Goal: Task Accomplishment & Management: Manage account settings

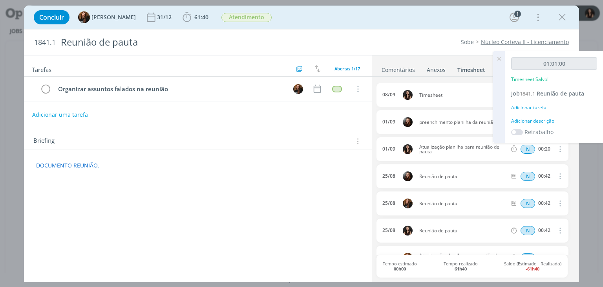
click at [528, 119] on div "Adicionar descrição" at bounding box center [554, 120] width 86 height 7
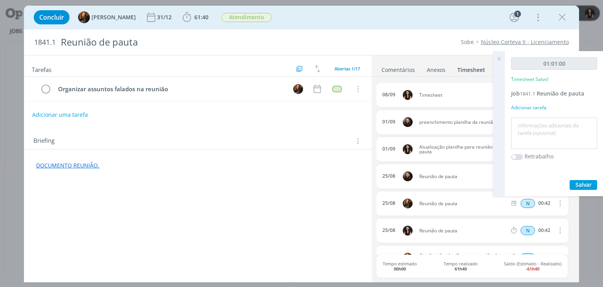
click at [534, 122] on textarea at bounding box center [554, 133] width 82 height 28
type textarea "Reunião de pauta"
click at [591, 183] on span "Salvar" at bounding box center [584, 184] width 16 height 7
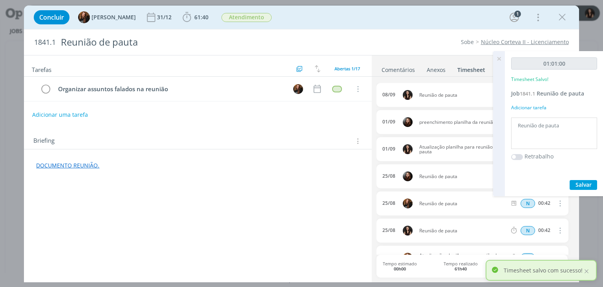
drag, startPoint x: 495, startPoint y: 60, endPoint x: 492, endPoint y: 63, distance: 4.7
click at [492, 62] on icon at bounding box center [499, 58] width 14 height 15
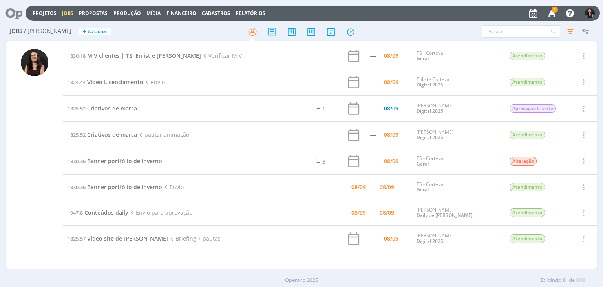
click at [550, 10] on icon "button" at bounding box center [552, 12] width 14 height 13
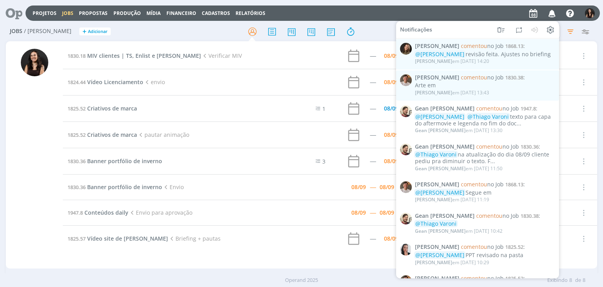
click at [491, 82] on div "Arte em" at bounding box center [485, 85] width 140 height 7
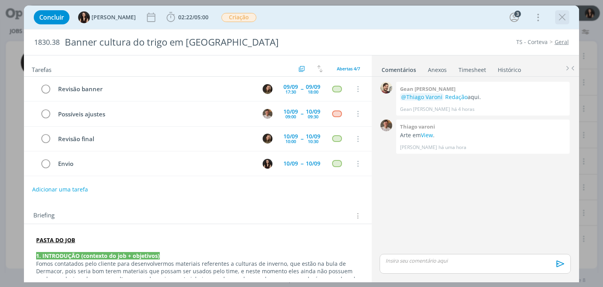
click at [563, 20] on icon "dialog" at bounding box center [562, 17] width 12 height 12
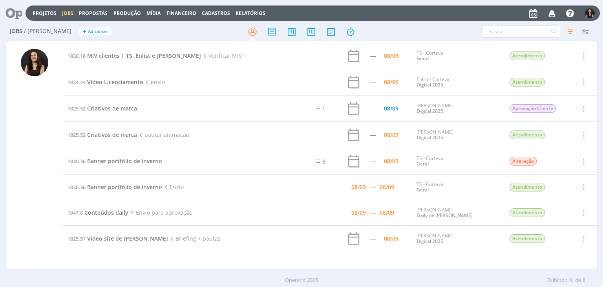
click at [551, 15] on icon "button" at bounding box center [552, 12] width 14 height 13
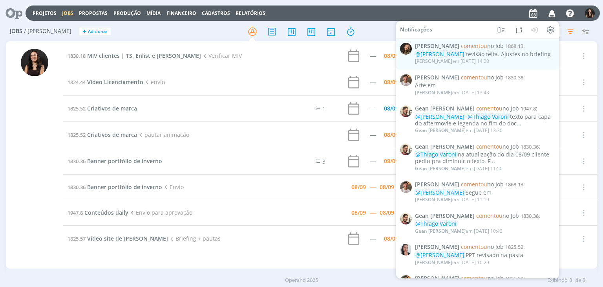
click at [517, 63] on div "Julia Abich em 08/09 às 14:20" at bounding box center [485, 61] width 140 height 8
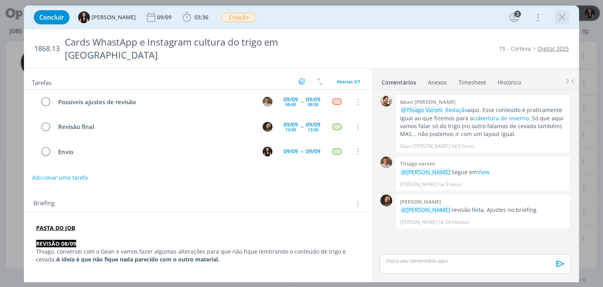
click at [563, 13] on icon "dialog" at bounding box center [562, 17] width 12 height 12
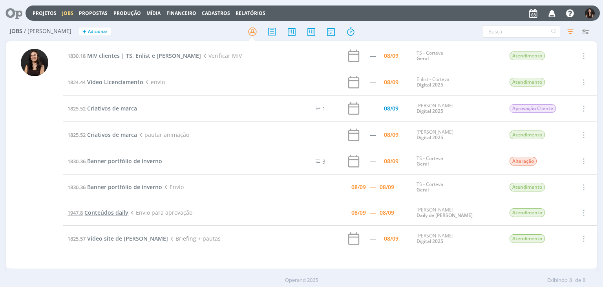
click at [117, 212] on span "Conteúdos daily" at bounding box center [106, 211] width 44 height 7
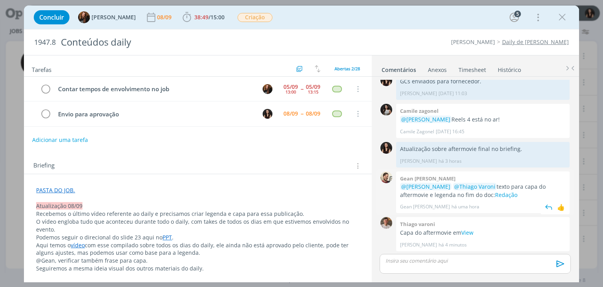
scroll to position [612, 0]
click at [472, 235] on link "View" at bounding box center [467, 231] width 12 height 7
click at [201, 21] on span "38:49 / 15:00" at bounding box center [203, 17] width 45 height 12
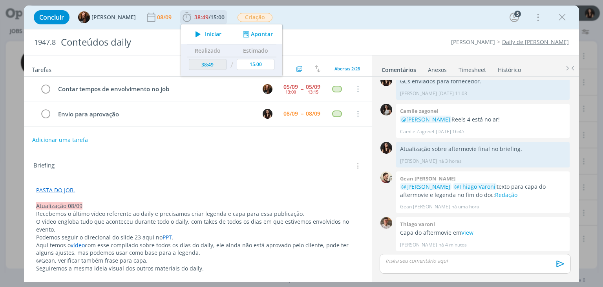
click at [207, 32] on span "Iniciar" at bounding box center [213, 33] width 16 height 5
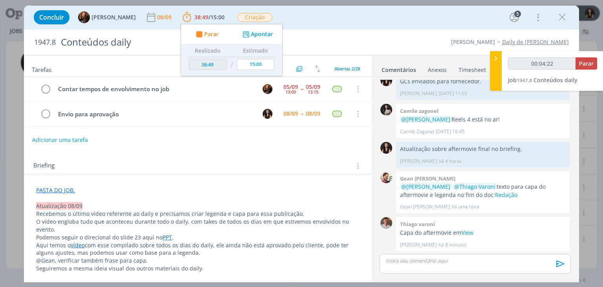
type input "00:04:23"
click at [595, 62] on button "Parar" at bounding box center [587, 63] width 22 height 12
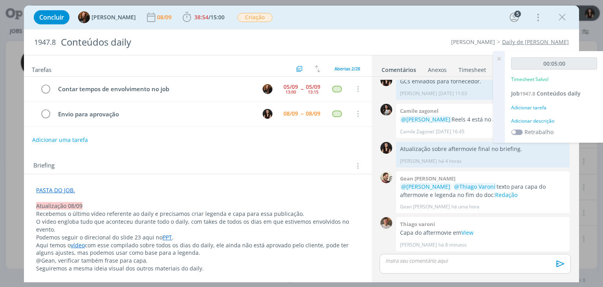
click at [533, 123] on div "Adicionar descrição" at bounding box center [554, 120] width 86 height 7
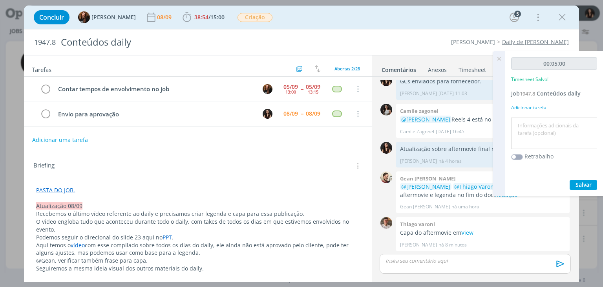
click at [538, 128] on textarea at bounding box center [554, 133] width 82 height 28
type textarea "Envio para cliente"
click at [584, 185] on span "Salvar" at bounding box center [584, 184] width 16 height 7
click at [501, 58] on icon at bounding box center [499, 58] width 14 height 15
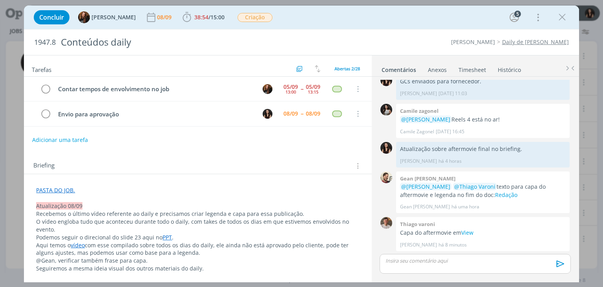
click at [421, 260] on p "dialog" at bounding box center [475, 260] width 178 height 7
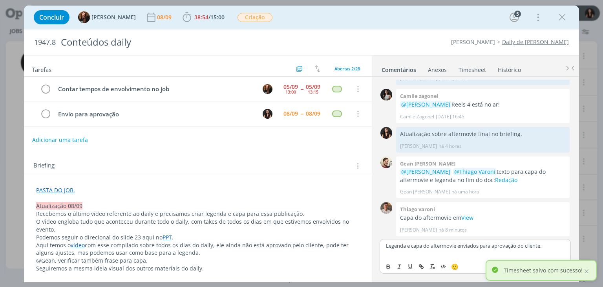
drag, startPoint x: 589, startPoint y: 270, endPoint x: 569, endPoint y: 266, distance: 20.6
click at [588, 270] on div at bounding box center [586, 270] width 7 height 7
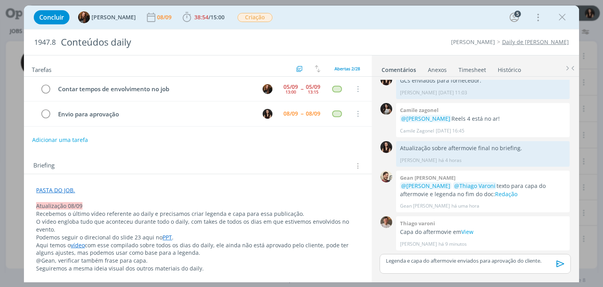
scroll to position [612, 0]
click at [559, 264] on icon "dialog" at bounding box center [561, 264] width 12 height 12
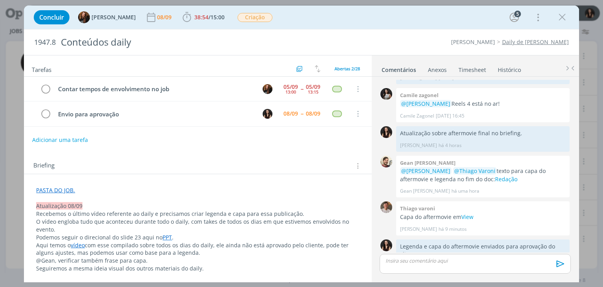
scroll to position [650, 0]
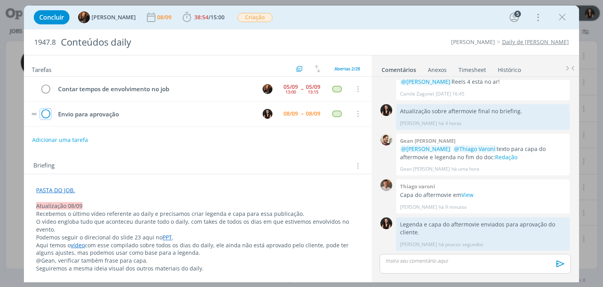
click at [46, 113] on icon "dialog" at bounding box center [45, 114] width 11 height 12
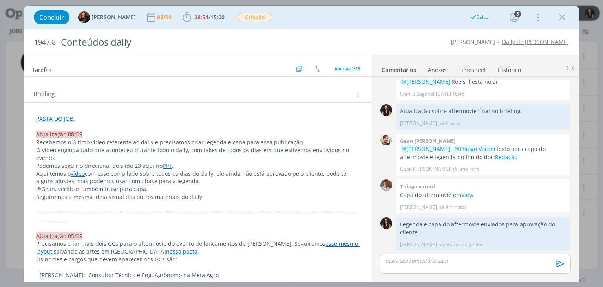
scroll to position [0, 0]
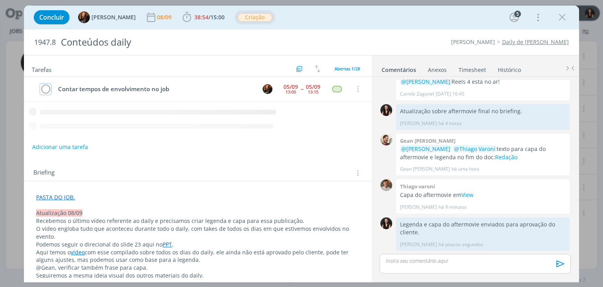
click at [250, 14] on span "Criação" at bounding box center [255, 17] width 35 height 9
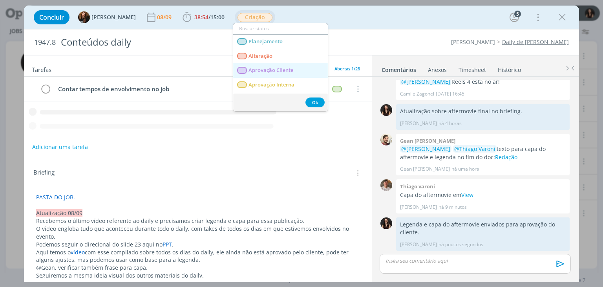
click at [272, 65] on Cliente "Aprovação Cliente" at bounding box center [280, 70] width 95 height 15
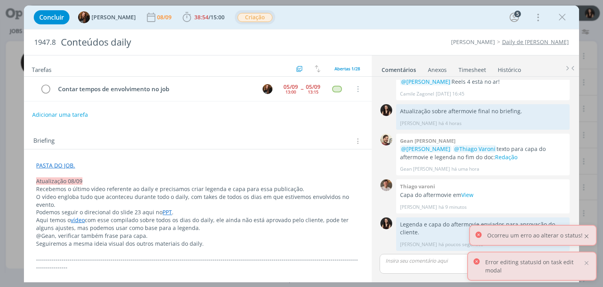
click at [586, 239] on div at bounding box center [586, 235] width 7 height 7
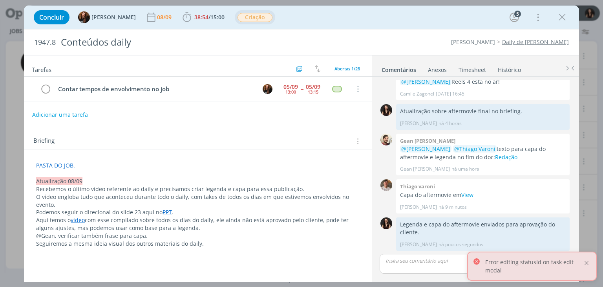
click at [587, 265] on div at bounding box center [586, 262] width 7 height 7
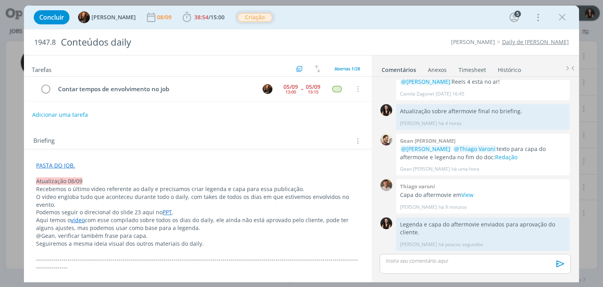
click at [245, 18] on span "Criação" at bounding box center [255, 17] width 35 height 9
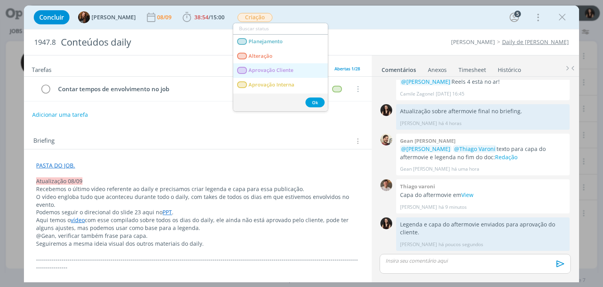
click at [250, 69] on span "Aprovação Cliente" at bounding box center [271, 70] width 45 height 6
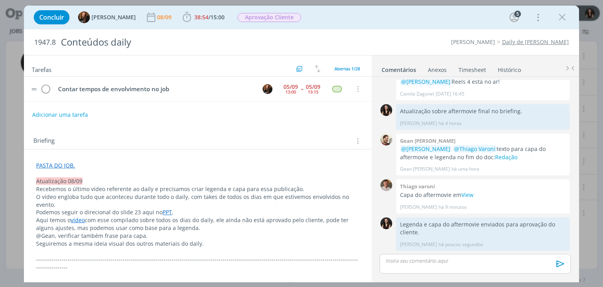
click at [367, 93] on tr "Contar tempos de envolvimento no job 05/09 13:00 -- 05/09 13:15 Cancelar" at bounding box center [197, 89] width 347 height 25
click at [561, 20] on icon "dialog" at bounding box center [562, 17] width 12 height 12
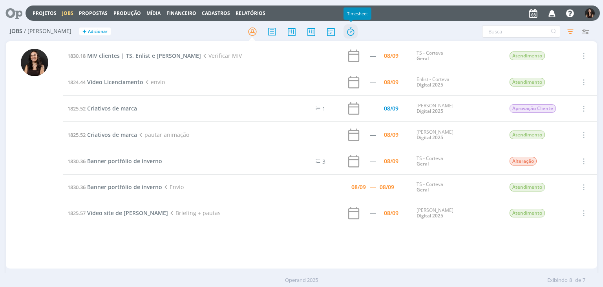
click at [353, 36] on icon at bounding box center [351, 31] width 14 height 15
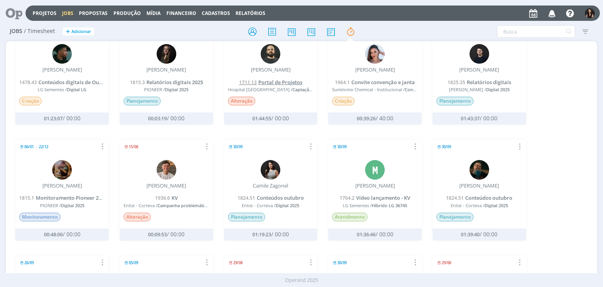
scroll to position [196, 0]
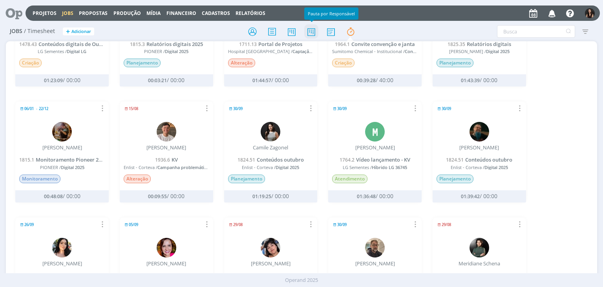
click at [310, 30] on icon at bounding box center [311, 31] width 14 height 15
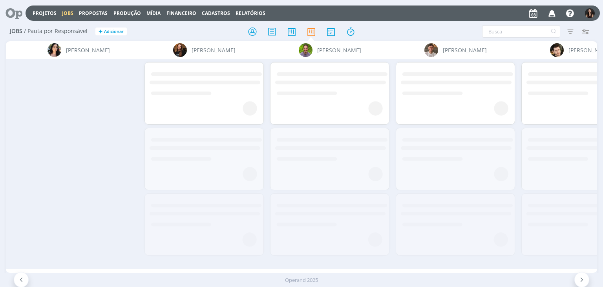
scroll to position [0, 4063]
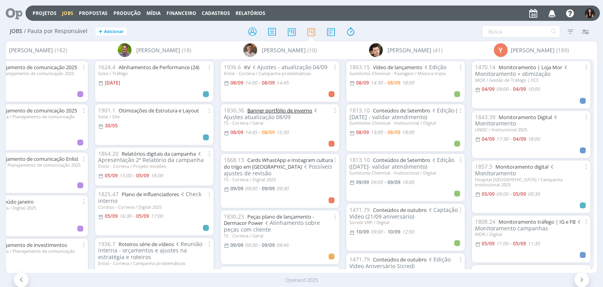
click at [295, 109] on link "Banner portfólio de inverno" at bounding box center [279, 110] width 65 height 7
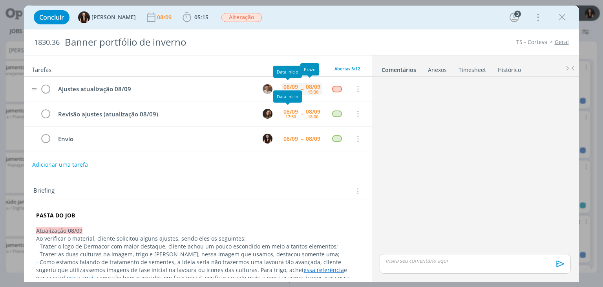
click at [308, 90] on div "15:30" at bounding box center [313, 92] width 11 height 4
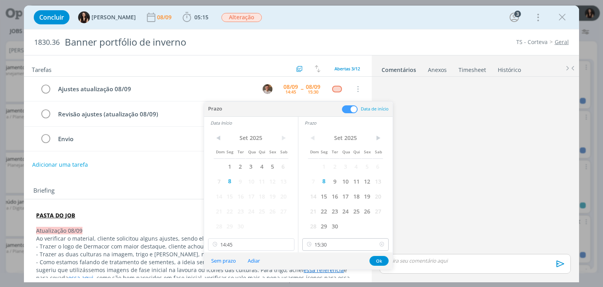
scroll to position [241, 0]
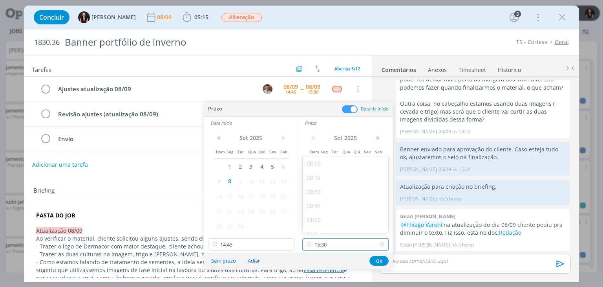
click at [342, 243] on input "15:30" at bounding box center [345, 244] width 86 height 13
click at [164, 172] on div "Tarefas Usar Job de template Criar template a partir deste job Visualizar Templ…" at bounding box center [197, 166] width 347 height 222
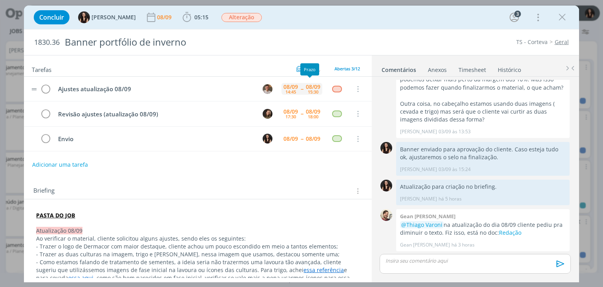
click at [308, 90] on div "15:30" at bounding box center [313, 92] width 11 height 4
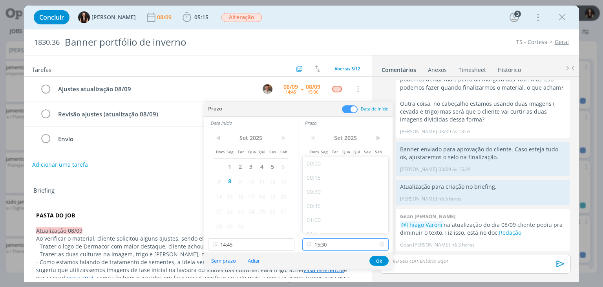
click at [338, 242] on input "15:30" at bounding box center [345, 244] width 86 height 13
click at [171, 178] on div "Briefing Briefings Predefinidos Versões do Briefing Ver Briefing do Projeto" at bounding box center [197, 188] width 347 height 21
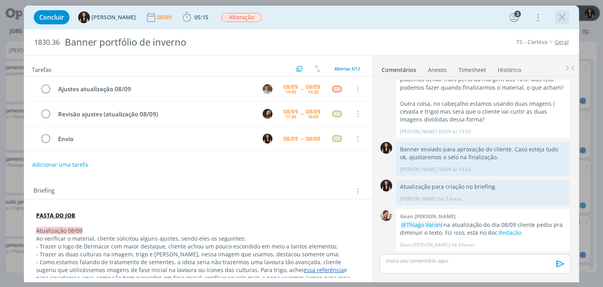
click at [564, 20] on icon "dialog" at bounding box center [562, 17] width 12 height 12
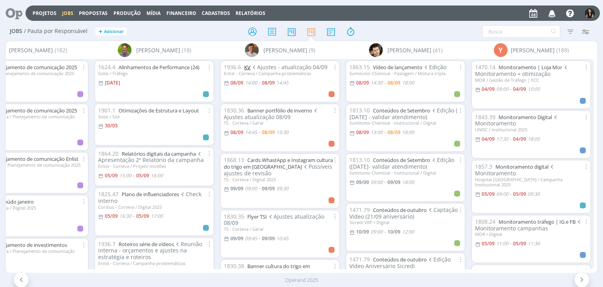
click at [246, 67] on link "KV" at bounding box center [247, 67] width 6 height 7
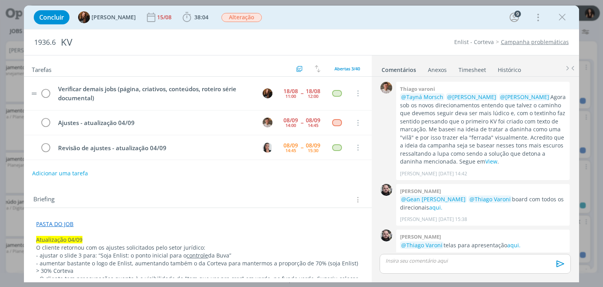
scroll to position [815, 0]
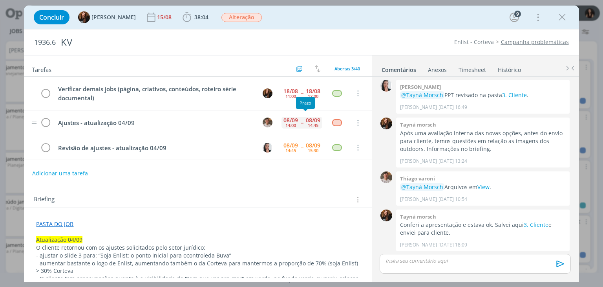
click at [306, 121] on div "08/09" at bounding box center [313, 119] width 15 height 5
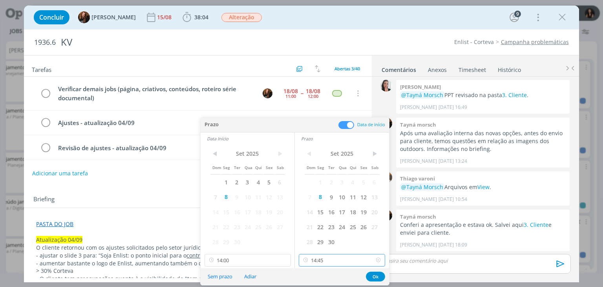
click at [327, 258] on input "14:45" at bounding box center [342, 260] width 86 height 13
click at [262, 258] on input "14:00" at bounding box center [248, 260] width 86 height 13
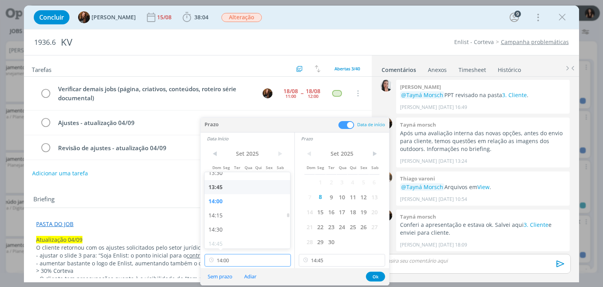
scroll to position [771, 0]
click at [320, 261] on input "14:45" at bounding box center [342, 260] width 86 height 13
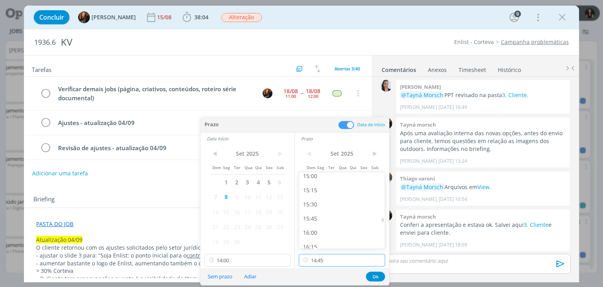
scroll to position [853, 0]
click at [316, 203] on div "15:30" at bounding box center [343, 203] width 88 height 14
type input "15:30"
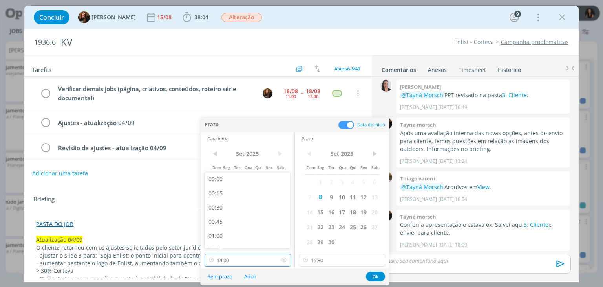
click at [225, 262] on input "14:00" at bounding box center [248, 260] width 86 height 13
click at [239, 205] on div "14:45" at bounding box center [249, 203] width 88 height 14
type input "14:45"
click at [369, 274] on button "Ok" at bounding box center [375, 276] width 19 height 10
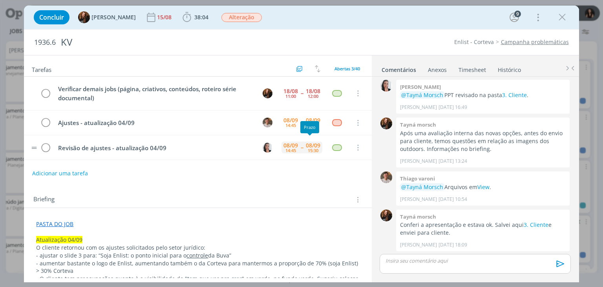
click at [304, 148] on div "08/09 15:30" at bounding box center [313, 147] width 18 height 17
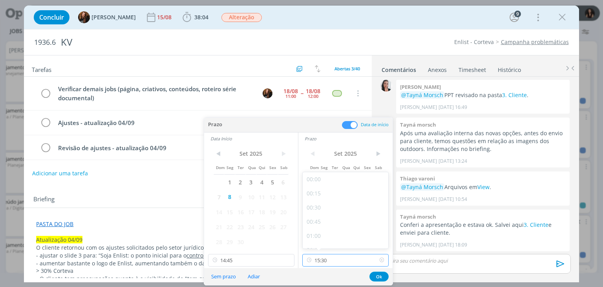
click at [336, 261] on input "15:30" at bounding box center [345, 260] width 86 height 13
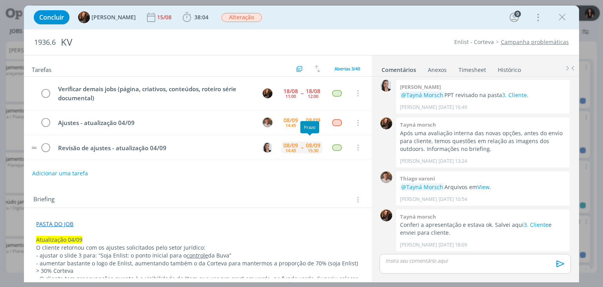
click at [306, 143] on div "08/09" at bounding box center [313, 145] width 15 height 5
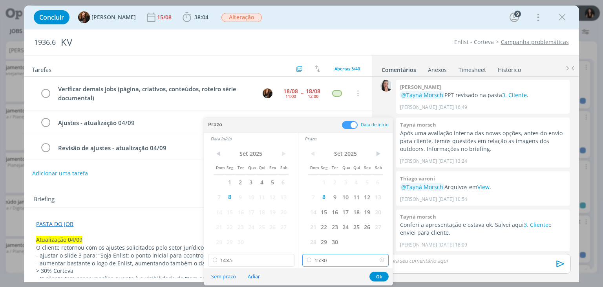
click at [334, 258] on input "15:30" at bounding box center [345, 260] width 86 height 13
click at [331, 189] on div "18:00" at bounding box center [347, 184] width 88 height 14
type input "18:00"
click at [252, 256] on input "14:45" at bounding box center [251, 260] width 86 height 13
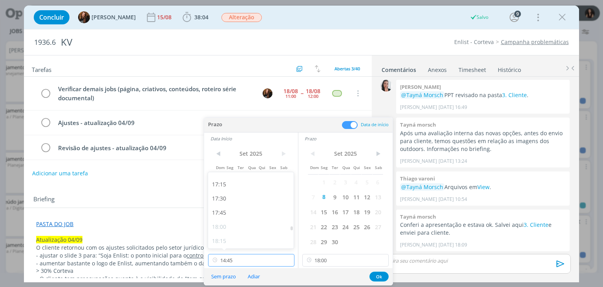
scroll to position [970, 0]
click at [239, 198] on div "17:30" at bounding box center [252, 198] width 88 height 14
type input "17:30"
click at [376, 273] on button "Ok" at bounding box center [378, 276] width 19 height 10
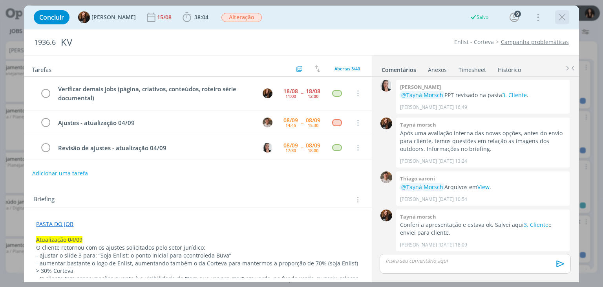
click at [563, 18] on icon "dialog" at bounding box center [562, 17] width 12 height 12
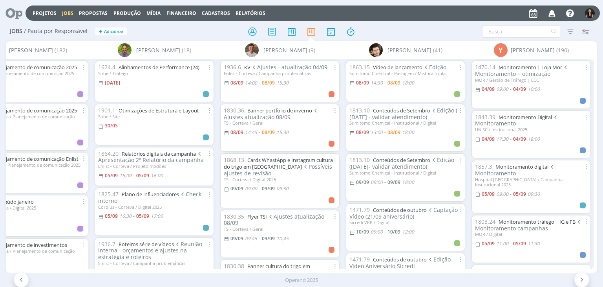
click at [4, 15] on icon at bounding box center [11, 12] width 16 height 15
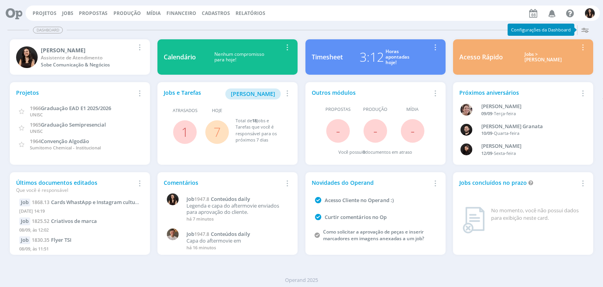
click at [218, 131] on link "7" at bounding box center [217, 131] width 7 height 17
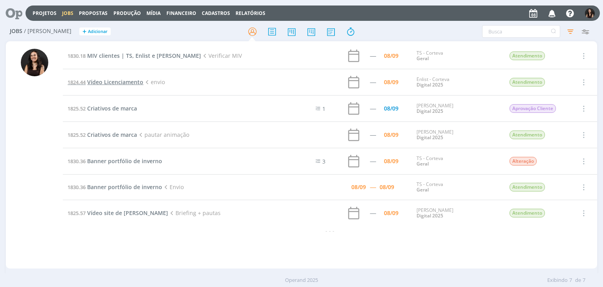
click at [141, 81] on span "Vídeo Licenciamento" at bounding box center [115, 81] width 56 height 7
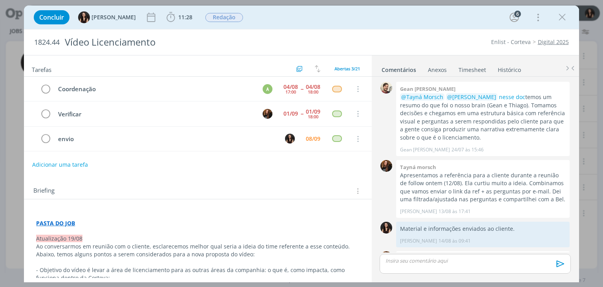
scroll to position [195, 0]
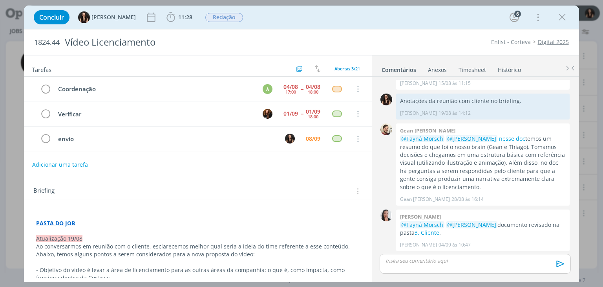
click at [564, 17] on icon "dialog" at bounding box center [562, 17] width 12 height 12
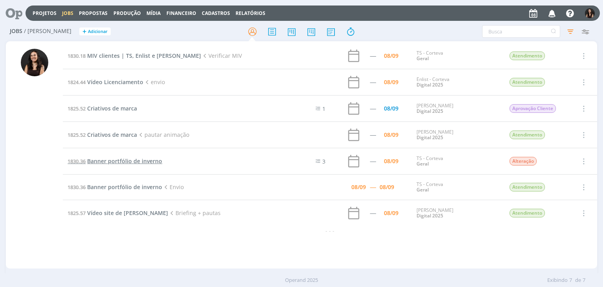
click at [115, 162] on span "Banner portfólio de inverno" at bounding box center [124, 160] width 75 height 7
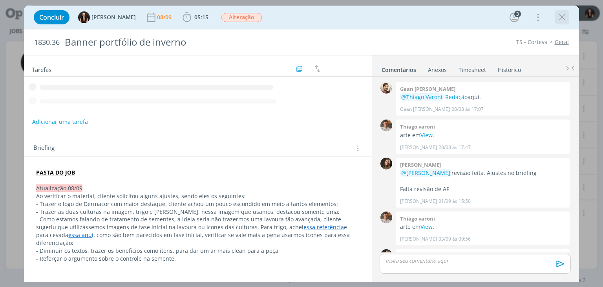
scroll to position [241, 0]
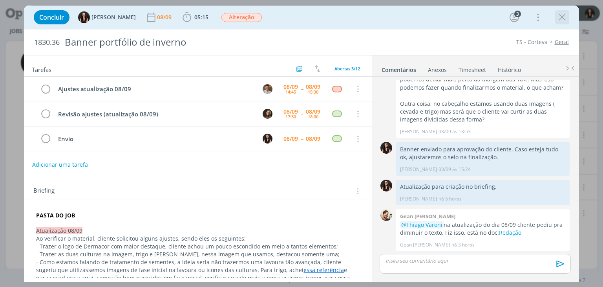
click at [557, 18] on icon "dialog" at bounding box center [562, 17] width 12 height 12
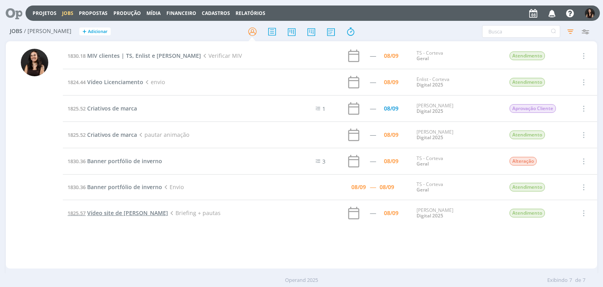
click at [122, 212] on span "Vídeo site de Cordius" at bounding box center [127, 212] width 81 height 7
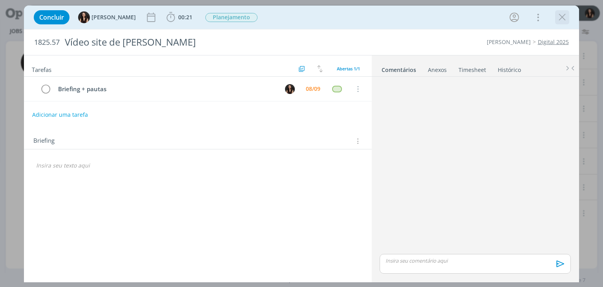
click at [556, 13] on button "dialog" at bounding box center [562, 17] width 12 height 12
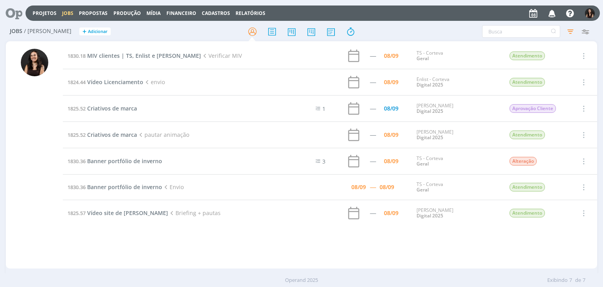
click at [16, 15] on icon at bounding box center [11, 12] width 16 height 15
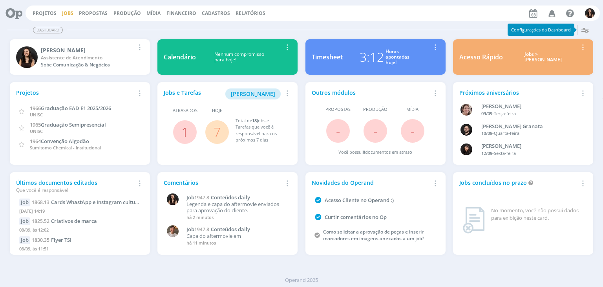
click at [66, 13] on link "Jobs" at bounding box center [67, 13] width 11 height 7
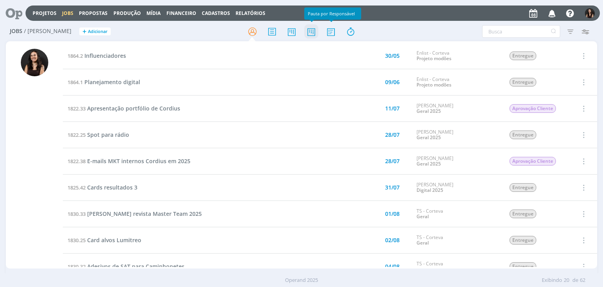
click at [313, 32] on icon at bounding box center [311, 31] width 14 height 15
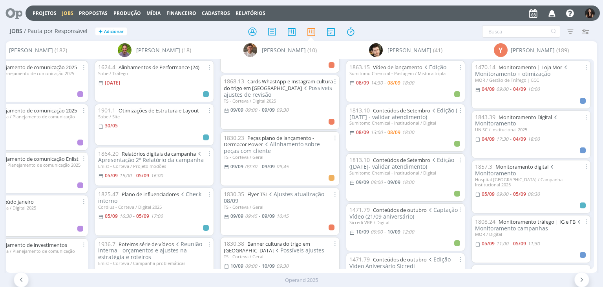
scroll to position [79, 0]
click at [300, 135] on link "Peças plano de lançamento - Dermacor Power" at bounding box center [269, 141] width 90 height 14
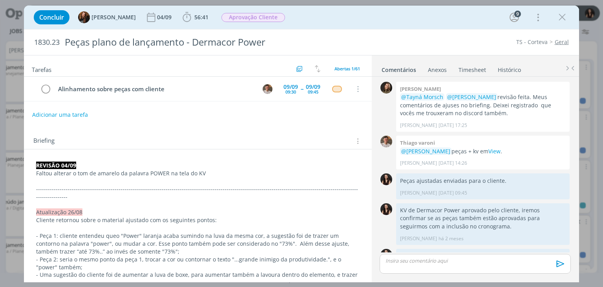
scroll to position [741, 0]
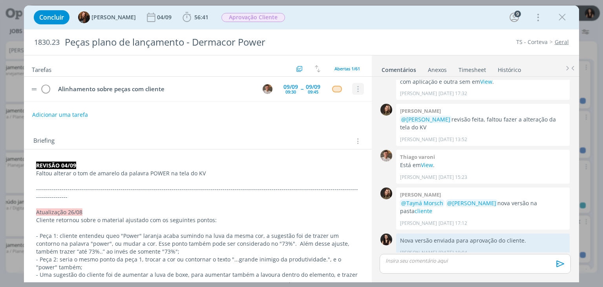
click at [353, 88] on icon "dialog" at bounding box center [357, 89] width 9 height 7
click at [333, 86] on link "Cancelar" at bounding box center [333, 86] width 62 height 13
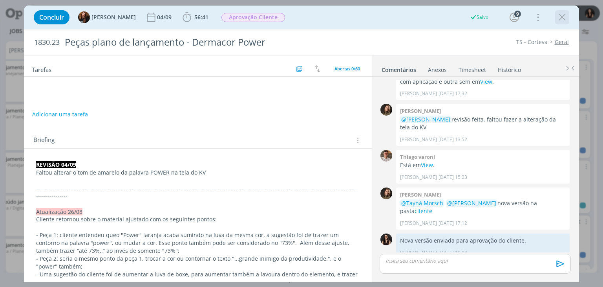
click at [561, 16] on icon "dialog" at bounding box center [562, 17] width 12 height 12
click at [567, 19] on div at bounding box center [301, 143] width 603 height 287
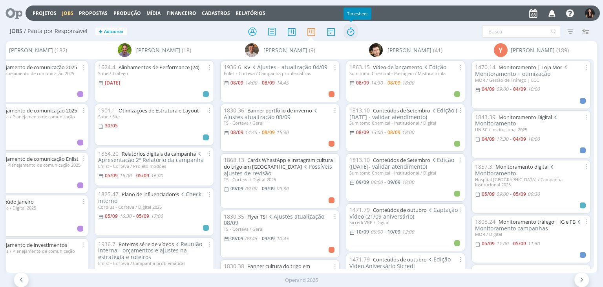
click at [349, 31] on icon at bounding box center [351, 31] width 14 height 15
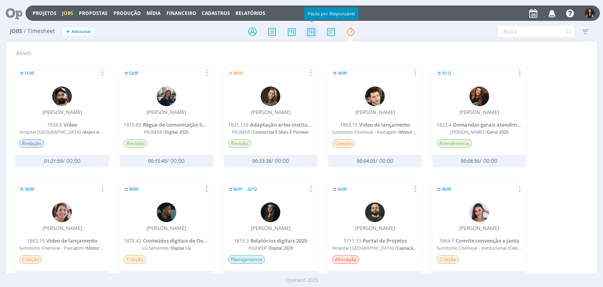
click at [309, 32] on icon at bounding box center [311, 31] width 14 height 15
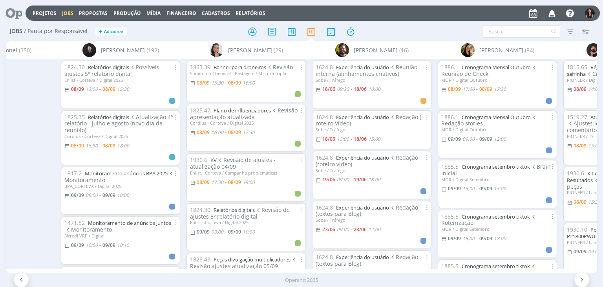
scroll to position [0, 2072]
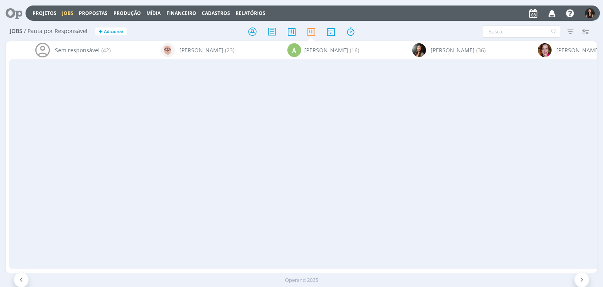
scroll to position [0, 4063]
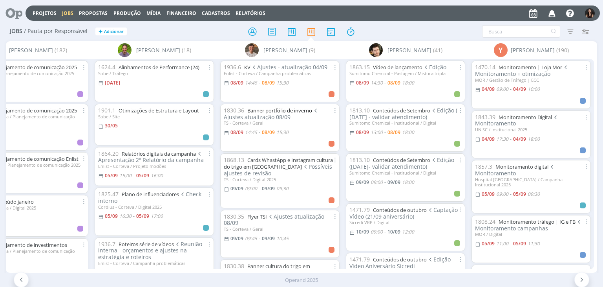
drag, startPoint x: 296, startPoint y: 104, endPoint x: 277, endPoint y: 112, distance: 20.8
click at [277, 112] on link "Banner portfólio de inverno" at bounding box center [279, 110] width 65 height 7
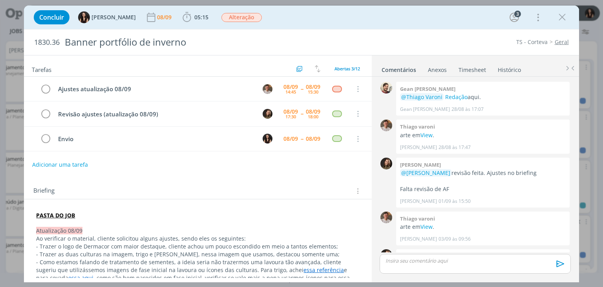
scroll to position [241, 0]
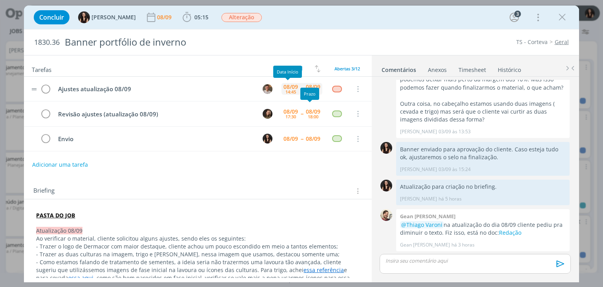
click at [285, 87] on div "08/09" at bounding box center [290, 86] width 15 height 5
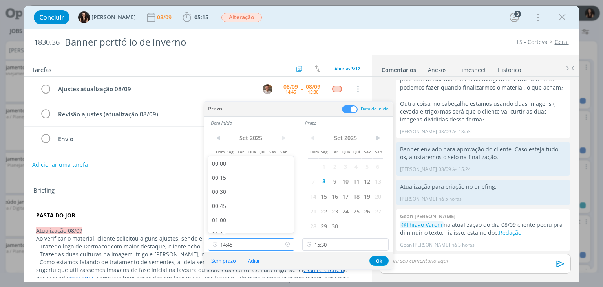
click at [246, 246] on input "14:45" at bounding box center [251, 244] width 86 height 13
click at [339, 243] on input "15:30" at bounding box center [345, 244] width 86 height 13
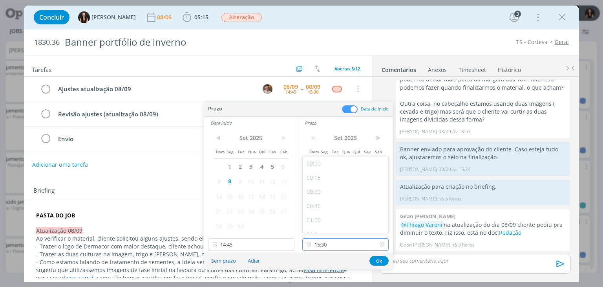
scroll to position [817, 0]
click at [328, 223] on div "16:15" at bounding box center [347, 226] width 88 height 14
type input "16:15"
drag, startPoint x: 256, startPoint y: 241, endPoint x: 250, endPoint y: 233, distance: 9.3
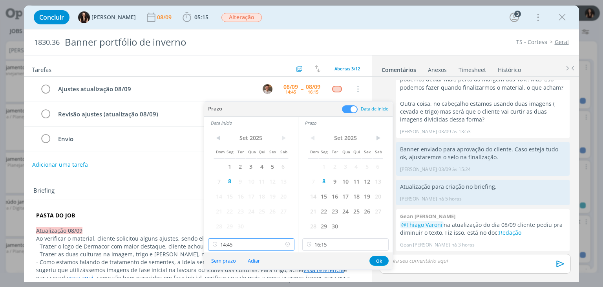
click at [255, 241] on input "14:45" at bounding box center [251, 244] width 86 height 13
click at [230, 181] on div "15:30" at bounding box center [252, 187] width 88 height 14
type input "15:30"
click at [374, 261] on button "Ok" at bounding box center [378, 261] width 19 height 10
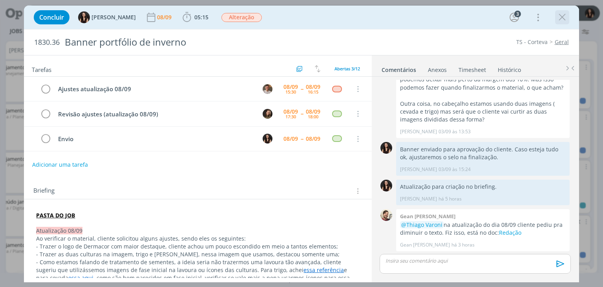
click at [559, 18] on icon "dialog" at bounding box center [562, 17] width 12 height 12
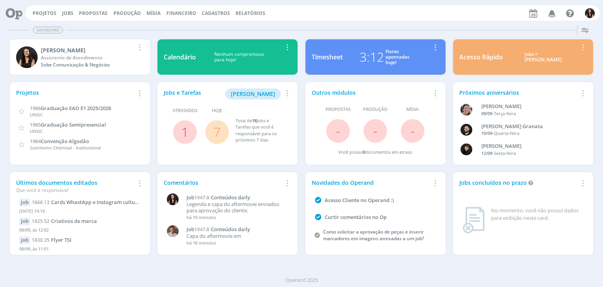
click at [177, 136] on span "1" at bounding box center [185, 132] width 24 height 24
click at [185, 128] on link "1" at bounding box center [184, 131] width 7 height 17
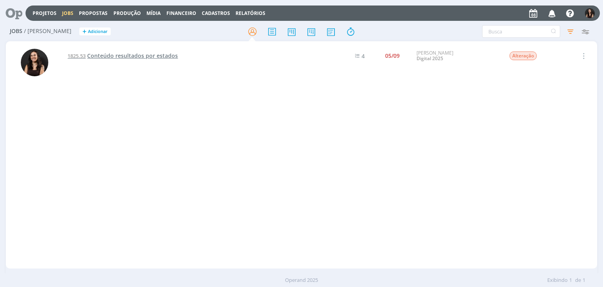
click at [129, 53] on span "Conteúdo resultados por estados" at bounding box center [132, 55] width 91 height 7
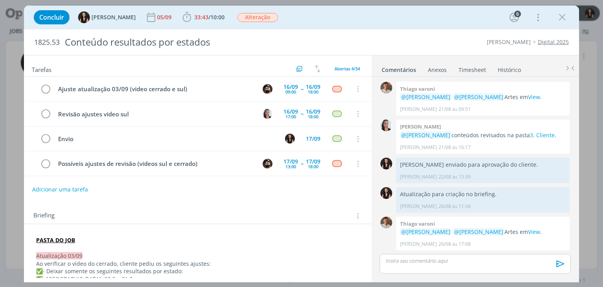
scroll to position [670, 0]
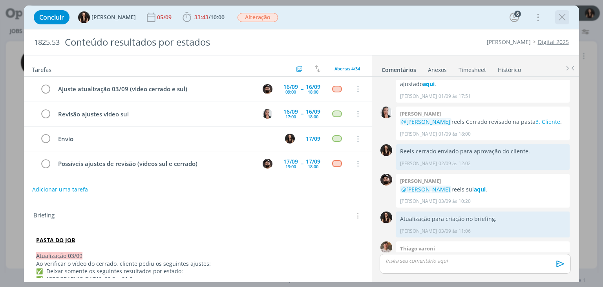
click at [559, 20] on icon "dialog" at bounding box center [562, 17] width 12 height 12
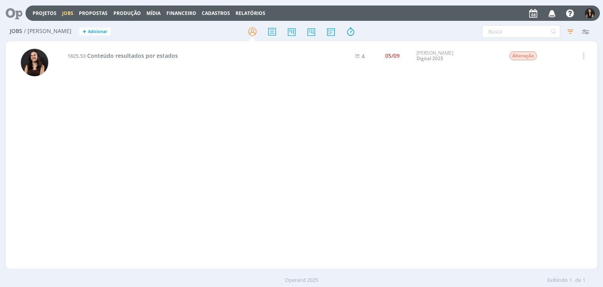
click at [26, 10] on div "Projetos Jobs Propostas Produção [GEOGRAPHIC_DATA] Financeiro Cadastros Relatór…" at bounding box center [313, 12] width 574 height 15
click at [19, 12] on icon at bounding box center [11, 12] width 16 height 15
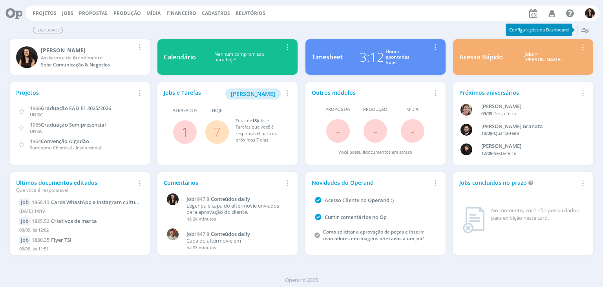
click at [216, 131] on link "7" at bounding box center [217, 131] width 7 height 17
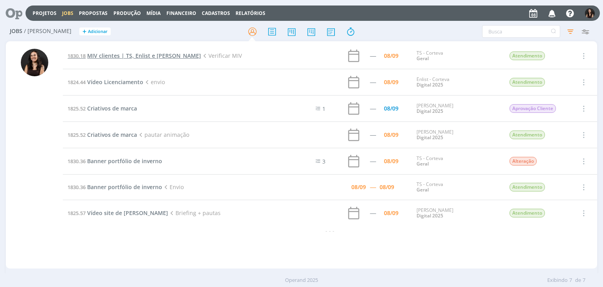
click at [129, 57] on span "MIV clientes | TS, Enlist e [PERSON_NAME]" at bounding box center [144, 55] width 114 height 7
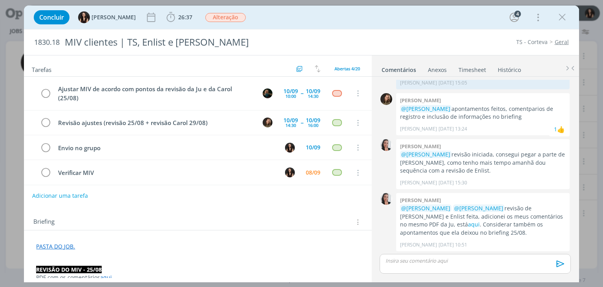
scroll to position [2, 0]
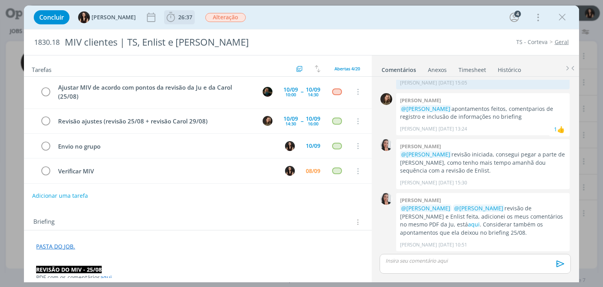
click at [178, 20] on span "26:37" at bounding box center [185, 16] width 14 height 7
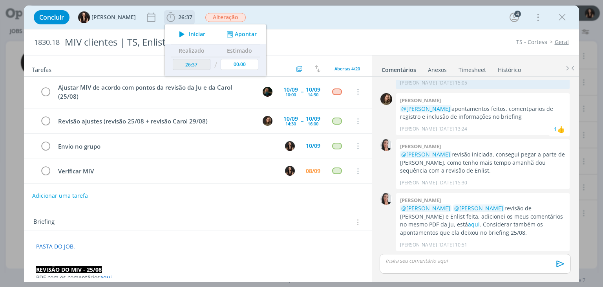
click at [175, 32] on icon "dialog" at bounding box center [182, 34] width 14 height 10
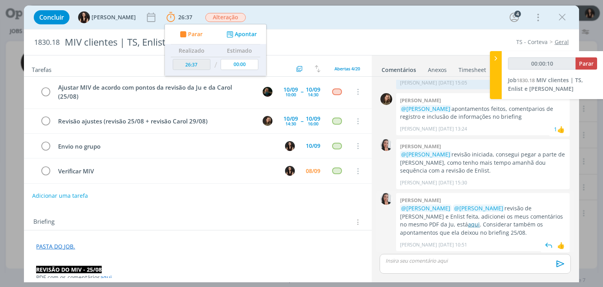
click at [468, 223] on link "aqui" at bounding box center [474, 223] width 12 height 7
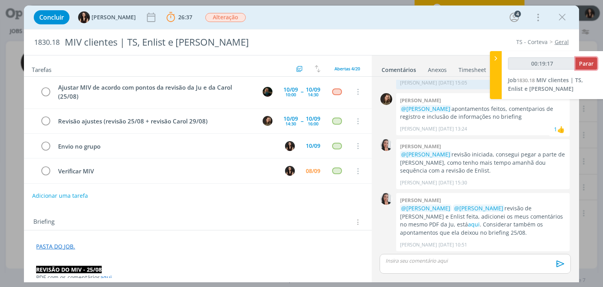
click at [592, 65] on span "Parar" at bounding box center [586, 63] width 15 height 7
click at [588, 63] on span "Parar" at bounding box center [586, 63] width 15 height 7
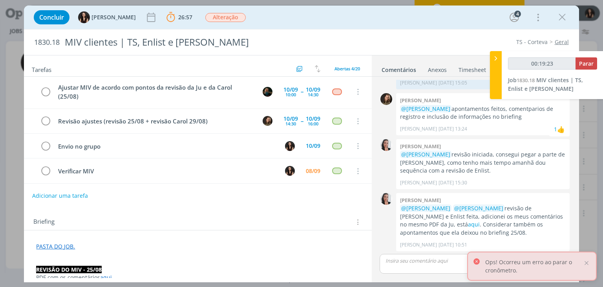
click at [590, 264] on div "Ops! Ocorreu um erro ao parar o cronômetro." at bounding box center [532, 265] width 130 height 29
click at [587, 261] on div at bounding box center [586, 262] width 7 height 7
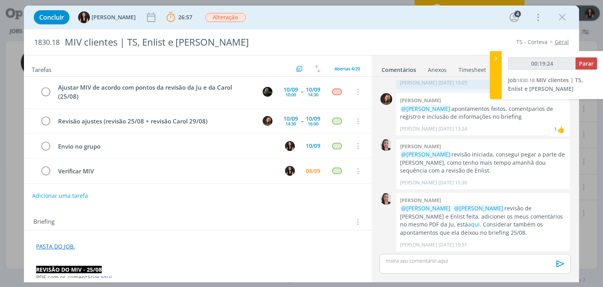
type input "00:20:00"
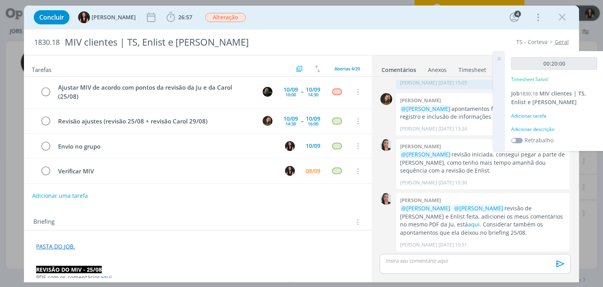
click at [549, 128] on div "Adicionar descrição" at bounding box center [554, 129] width 86 height 7
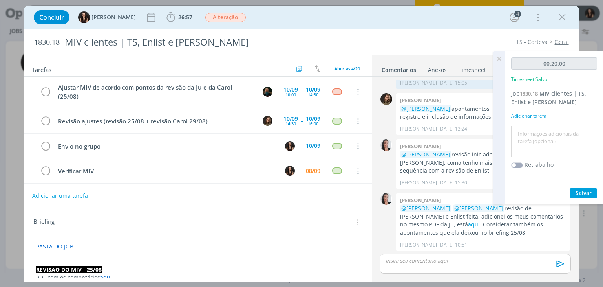
click at [551, 133] on textarea at bounding box center [554, 142] width 82 height 28
click at [587, 190] on span "Salvar" at bounding box center [584, 192] width 16 height 7
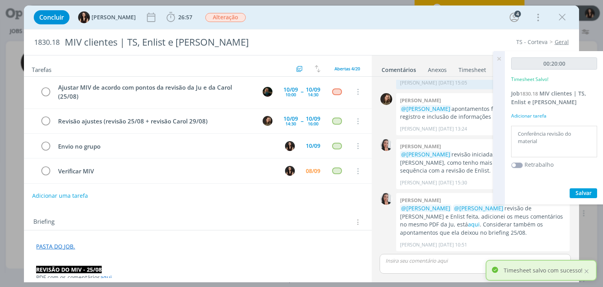
drag, startPoint x: 565, startPoint y: 133, endPoint x: 548, endPoint y: 132, distance: 16.2
click at [548, 132] on textarea "Conferência revisão do material" at bounding box center [554, 142] width 82 height 28
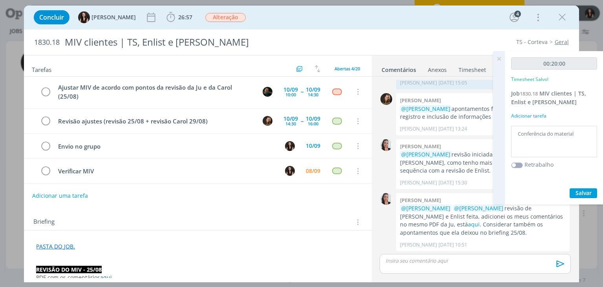
type textarea "Conferência do material"
click at [595, 188] on button "Salvar" at bounding box center [583, 193] width 27 height 10
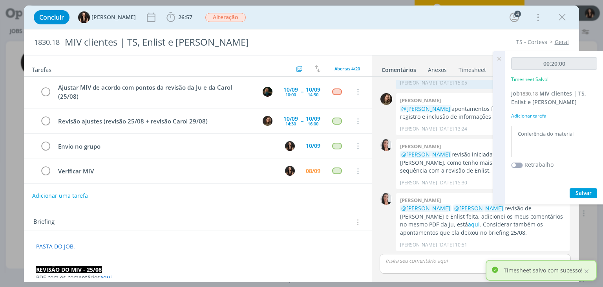
click at [499, 60] on icon at bounding box center [499, 58] width 14 height 15
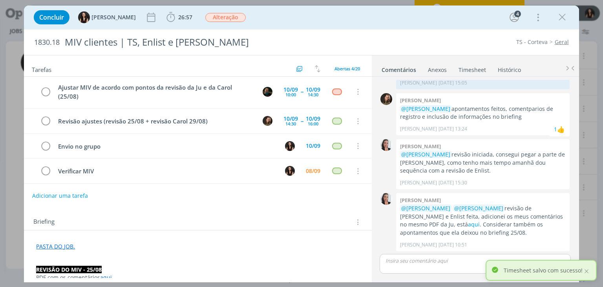
click at [458, 74] on ul "Comentários Anexos 0 Timesheet Histórico" at bounding box center [475, 65] width 207 height 21
click at [459, 72] on link "Timesheet" at bounding box center [472, 67] width 28 height 11
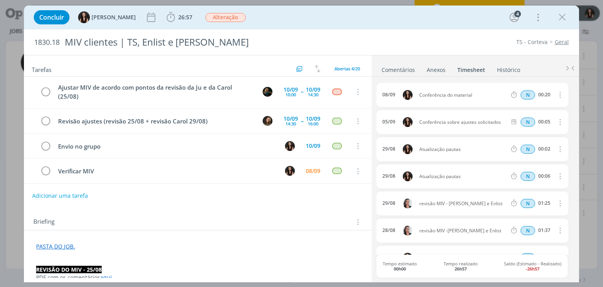
click at [556, 88] on button "dialog" at bounding box center [559, 94] width 19 height 13
click at [543, 120] on link "Editar" at bounding box center [537, 120] width 62 height 13
click at [449, 96] on div "Conferência do material" at bounding box center [440, 95] width 42 height 14
click at [556, 95] on icon "dialog" at bounding box center [559, 95] width 6 height 6
click at [42, 165] on icon "dialog" at bounding box center [45, 171] width 11 height 12
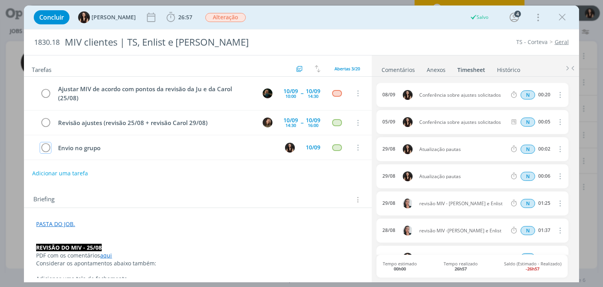
scroll to position [0, 0]
click at [560, 19] on icon "dialog" at bounding box center [562, 17] width 12 height 12
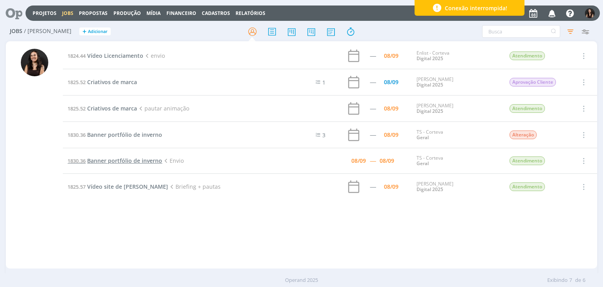
click at [111, 161] on span "Banner portfólio de inverno" at bounding box center [124, 160] width 75 height 7
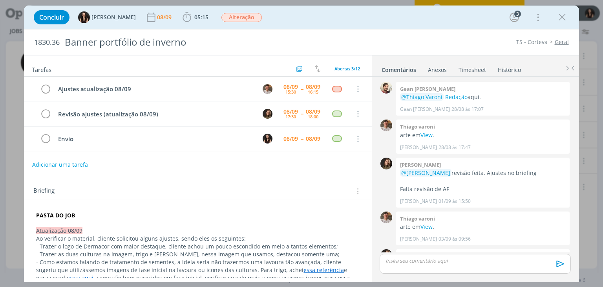
scroll to position [241, 0]
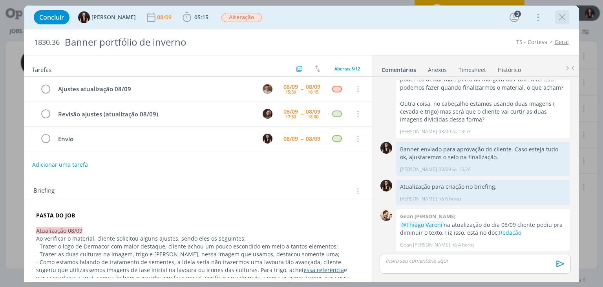
click at [559, 21] on icon "dialog" at bounding box center [562, 17] width 12 height 12
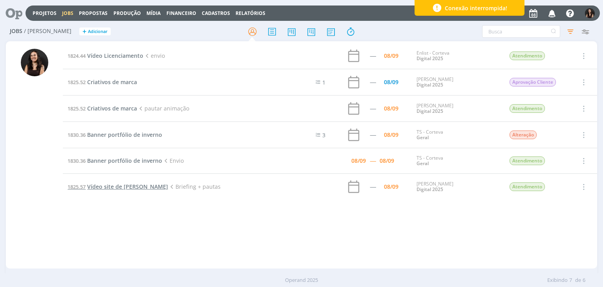
click at [113, 186] on span "Vídeo site de Cordius" at bounding box center [127, 186] width 81 height 7
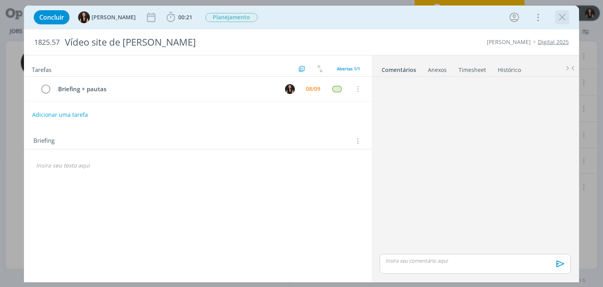
click at [561, 20] on icon "dialog" at bounding box center [562, 17] width 12 height 12
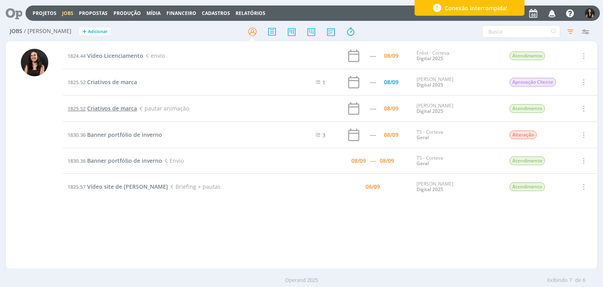
click at [113, 108] on span "Criativos de marca" at bounding box center [112, 107] width 50 height 7
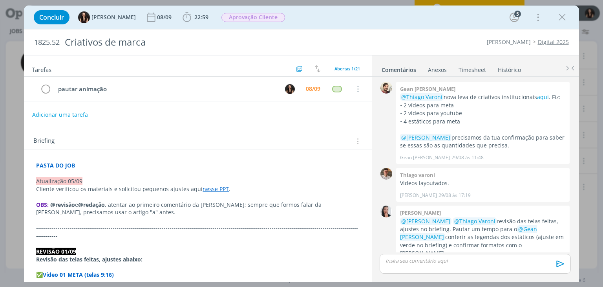
scroll to position [413, 0]
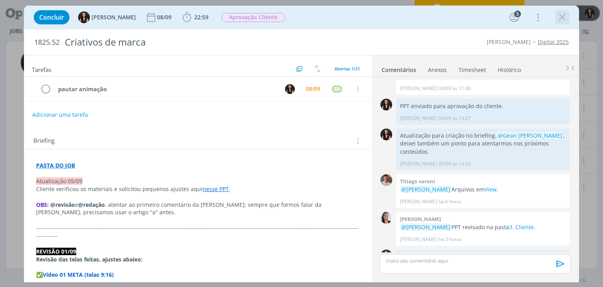
click at [555, 18] on div "dialog" at bounding box center [562, 17] width 14 height 14
drag, startPoint x: 560, startPoint y: 17, endPoint x: 535, endPoint y: 33, distance: 29.5
click at [561, 17] on icon "dialog" at bounding box center [562, 17] width 12 height 12
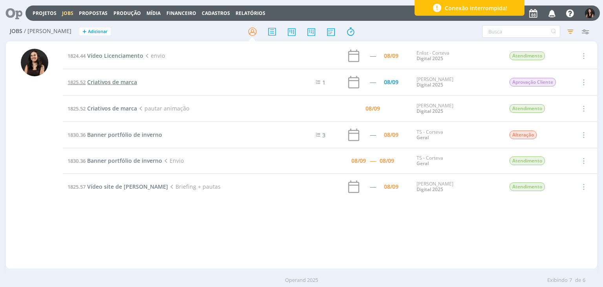
click at [108, 79] on span "Criativos de marca" at bounding box center [112, 81] width 50 height 7
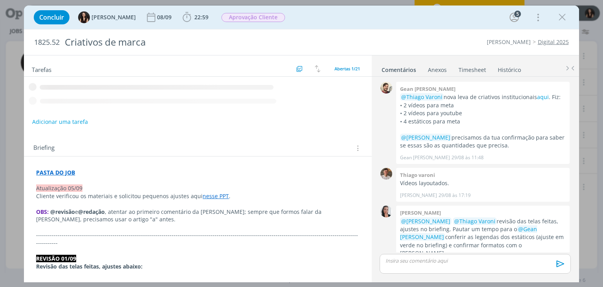
scroll to position [413, 0]
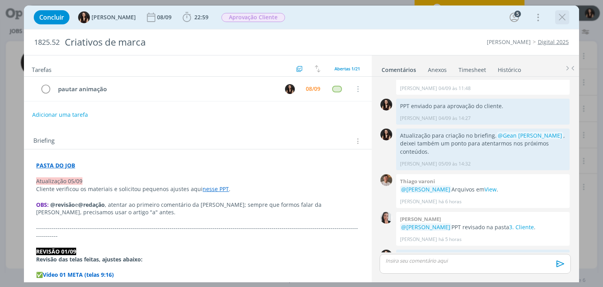
click at [565, 18] on icon "dialog" at bounding box center [562, 17] width 12 height 12
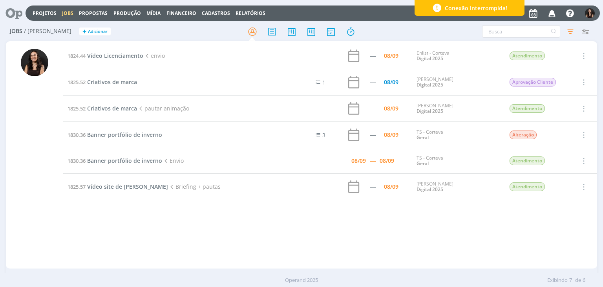
click at [90, 57] on span "Vídeo Licenciamento" at bounding box center [115, 55] width 56 height 7
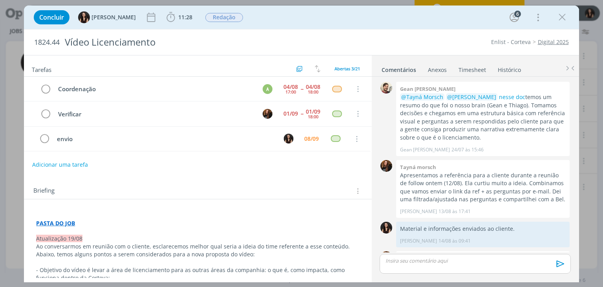
scroll to position [195, 0]
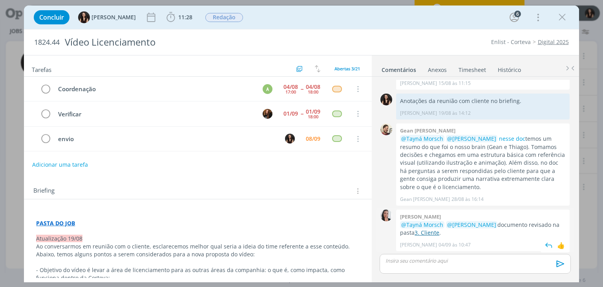
click at [415, 234] on link "3. Cliente" at bounding box center [427, 231] width 25 height 7
click at [152, 18] on div "Concluir Isabelle Silva 11:28 Iniciar Apontar Data * 08/09/2025 Horas * 00:00 T…" at bounding box center [301, 17] width 543 height 19
click at [165, 18] on icon "dialog" at bounding box center [171, 17] width 12 height 12
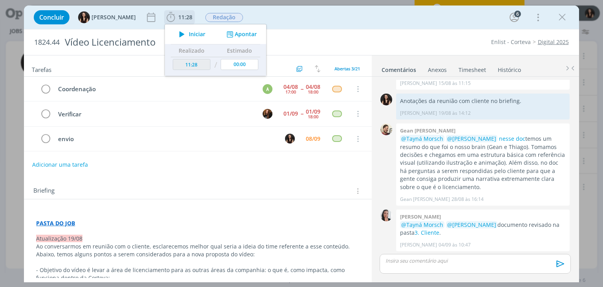
click at [175, 37] on icon "dialog" at bounding box center [182, 34] width 14 height 10
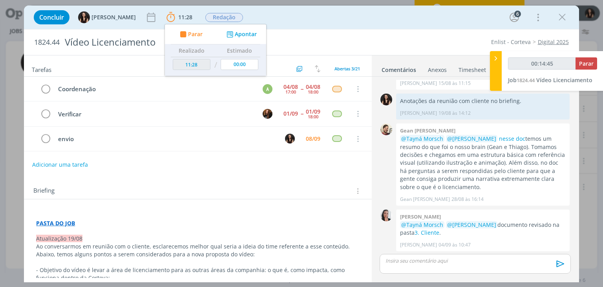
click at [65, 221] on strong "PASTA DO JOB" at bounding box center [55, 222] width 39 height 7
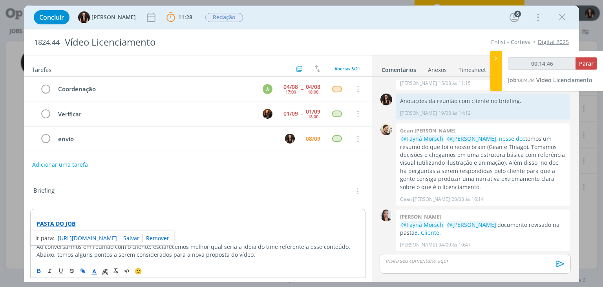
click at [98, 233] on link "https://sobeae.sharepoint.com/:f:/s/SOBEAE/EkAVGHCc84FEnJZJyYYHfGcBkKTSrA-dl1Jt…" at bounding box center [87, 238] width 59 height 10
type input "00:24:55"
click at [594, 62] on button "Parar" at bounding box center [587, 63] width 22 height 12
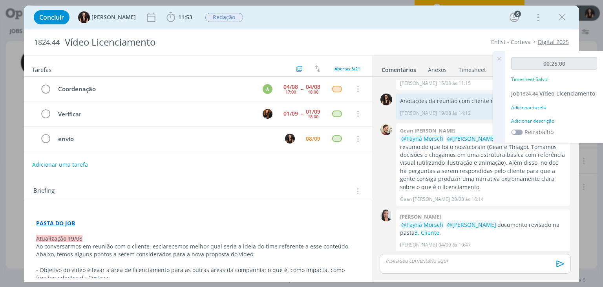
click at [534, 121] on div "Adicionar descrição" at bounding box center [554, 120] width 86 height 7
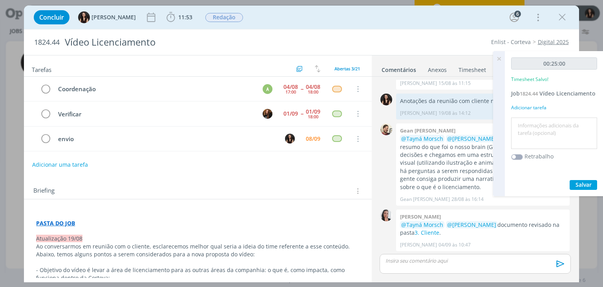
click at [537, 128] on textarea at bounding box center [554, 133] width 82 height 28
type textarea "Conferência do doc e envio para cliente"
click at [580, 185] on span "Salvar" at bounding box center [584, 184] width 16 height 7
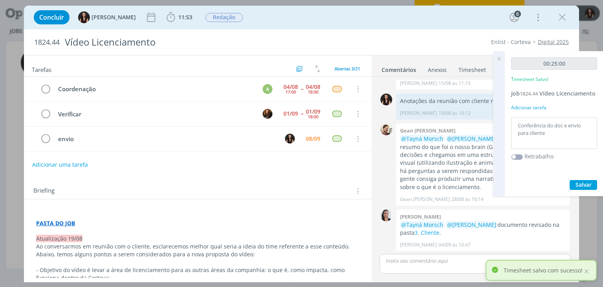
click at [496, 57] on icon at bounding box center [499, 58] width 14 height 15
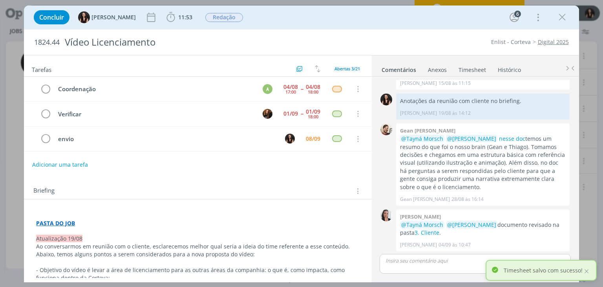
click at [448, 260] on p "dialog" at bounding box center [475, 260] width 178 height 7
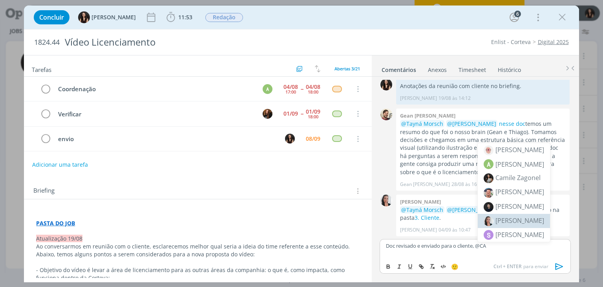
click at [500, 217] on span "[PERSON_NAME]" at bounding box center [519, 220] width 49 height 9
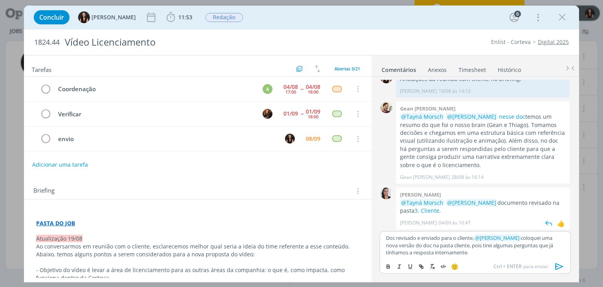
scroll to position [218, 0]
click at [470, 254] on p "Doc revisado e enviado para o cliente, ﻿ @ Caroline Pieczarka ﻿ coloquei uma no…" at bounding box center [475, 245] width 178 height 22
click at [553, 245] on p "Doc revisado e enviado para o cliente, ﻿ @ Caroline Pieczarka ﻿ coloquei uma no…" at bounding box center [475, 245] width 178 height 22
click at [525, 250] on p "Doc revisado e enviado para o cliente, ﻿ @ Caroline Pieczarka ﻿ coloquei uma no…" at bounding box center [475, 245] width 178 height 22
click at [555, 268] on icon "dialog" at bounding box center [560, 266] width 12 height 12
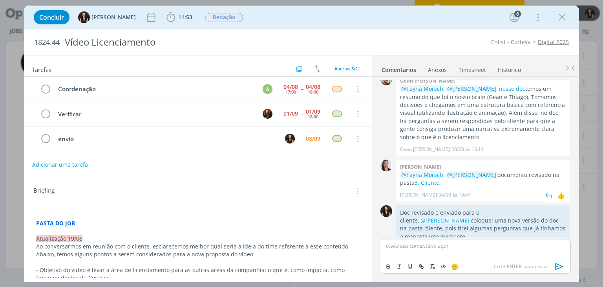
scroll to position [256, 0]
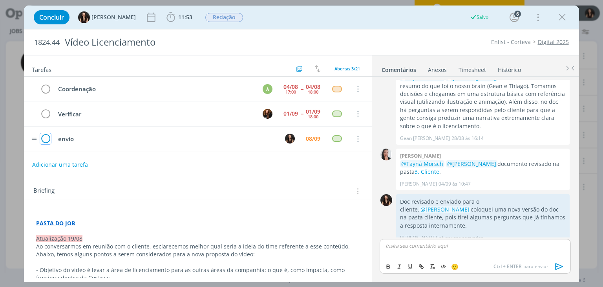
click at [49, 136] on icon "dialog" at bounding box center [45, 139] width 11 height 12
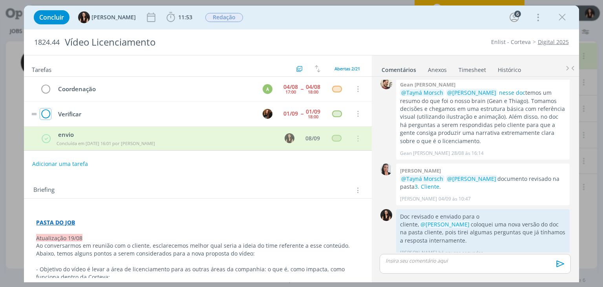
click at [47, 115] on icon "dialog" at bounding box center [45, 114] width 11 height 12
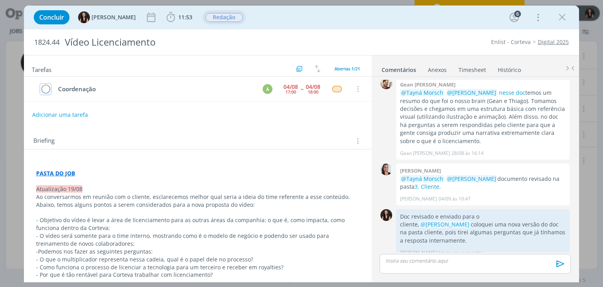
click at [228, 16] on span "Redação" at bounding box center [224, 17] width 38 height 9
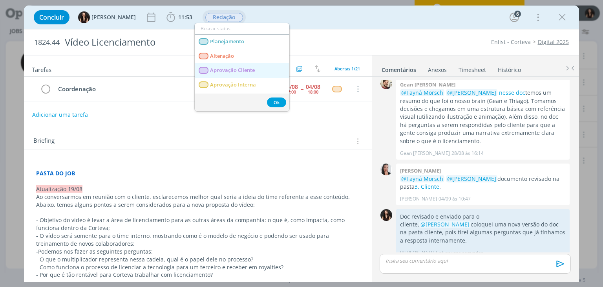
click at [213, 68] on span "Aprovação Cliente" at bounding box center [232, 70] width 45 height 6
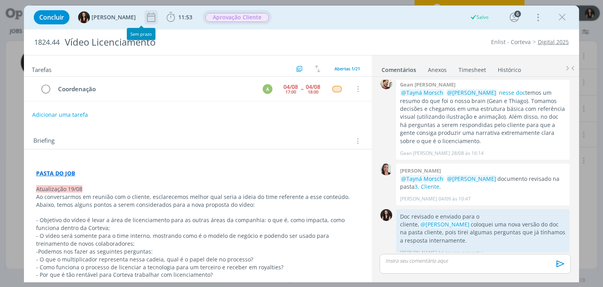
click at [145, 17] on icon "dialog" at bounding box center [151, 17] width 12 height 12
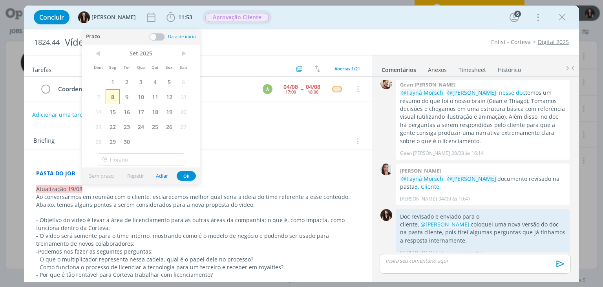
click at [114, 101] on span "8" at bounding box center [113, 96] width 14 height 15
click at [186, 175] on button "Ok" at bounding box center [186, 176] width 19 height 10
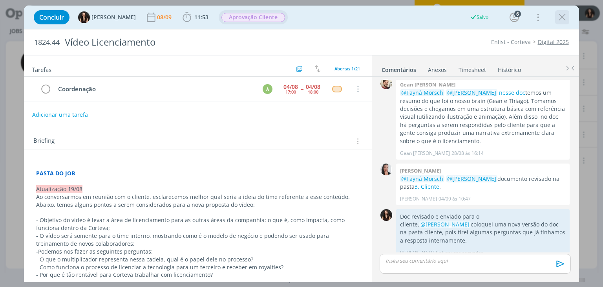
click at [562, 18] on icon "dialog" at bounding box center [562, 17] width 12 height 12
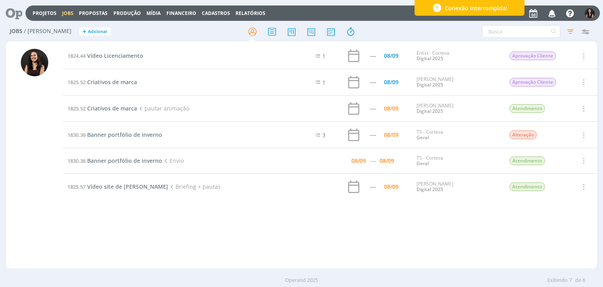
drag, startPoint x: 204, startPoint y: 221, endPoint x: 179, endPoint y: 199, distance: 33.4
click at [203, 216] on div "1824.44 Vídeo Licenciamento 1 ----- 08/09 Enlist - Corteva Digital 2025 Aprovaç…" at bounding box center [330, 155] width 534 height 224
click at [113, 181] on td "1825.57 Vídeo site de Cordius Briefing + pautas" at bounding box center [174, 187] width 223 height 26
click at [113, 185] on span "Vídeo site de Cordius" at bounding box center [127, 186] width 81 height 7
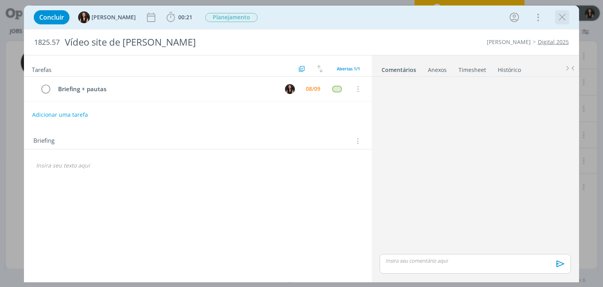
click at [559, 13] on icon "dialog" at bounding box center [562, 17] width 12 height 12
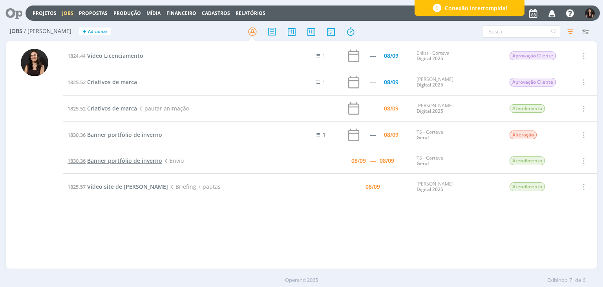
click at [91, 164] on span "Banner portfólio de inverno" at bounding box center [124, 160] width 75 height 7
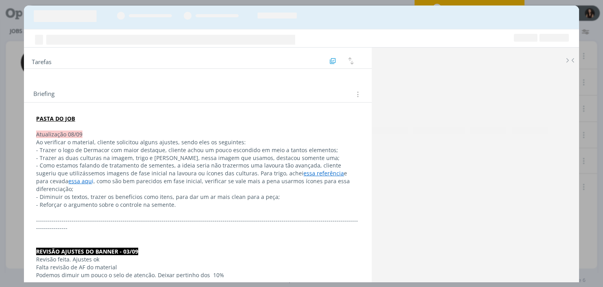
scroll to position [241, 0]
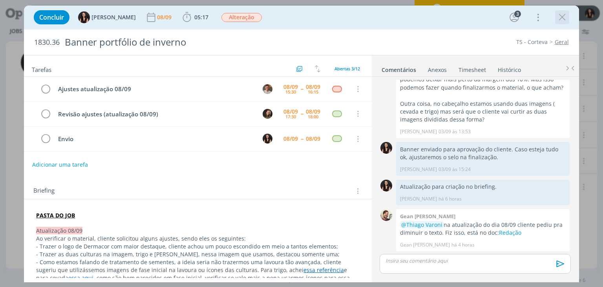
click at [566, 21] on icon "dialog" at bounding box center [562, 17] width 12 height 12
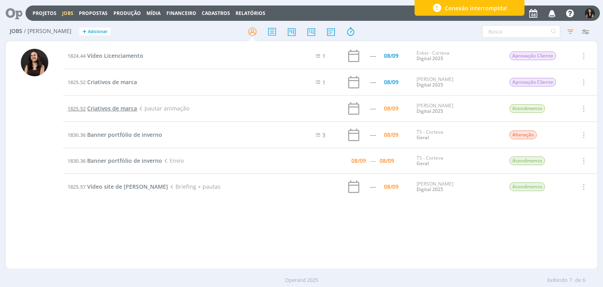
click at [114, 109] on span "Criativos de marca" at bounding box center [112, 107] width 50 height 7
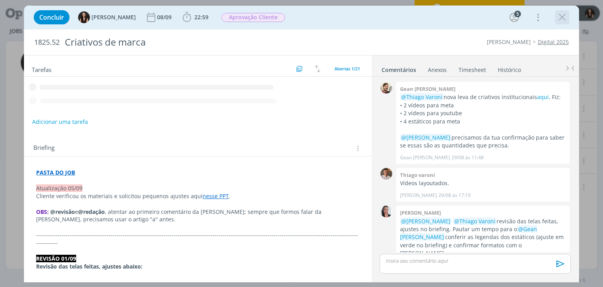
scroll to position [413, 0]
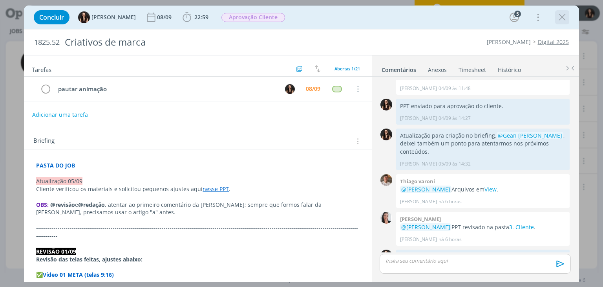
click at [560, 21] on icon "dialog" at bounding box center [562, 17] width 12 height 12
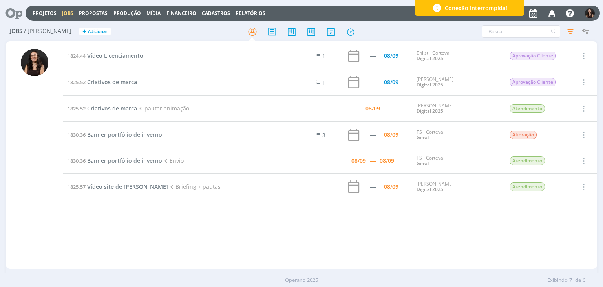
click at [115, 82] on span "Criativos de marca" at bounding box center [112, 81] width 50 height 7
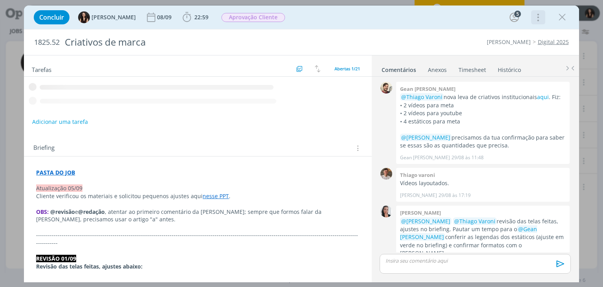
scroll to position [413, 0]
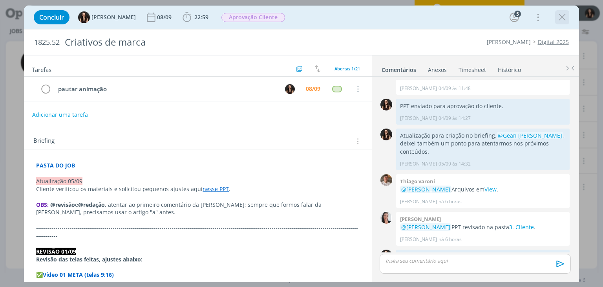
click at [562, 17] on icon "dialog" at bounding box center [562, 17] width 12 height 12
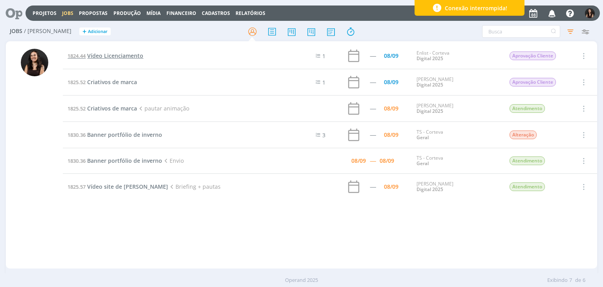
drag, startPoint x: 117, startPoint y: 61, endPoint x: 114, endPoint y: 56, distance: 6.0
click at [116, 60] on td "1824.44 Vídeo Licenciamento" at bounding box center [174, 56] width 223 height 26
click at [114, 56] on span "Vídeo Licenciamento" at bounding box center [115, 55] width 56 height 7
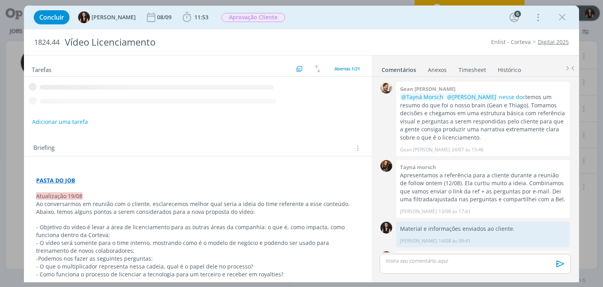
scroll to position [241, 0]
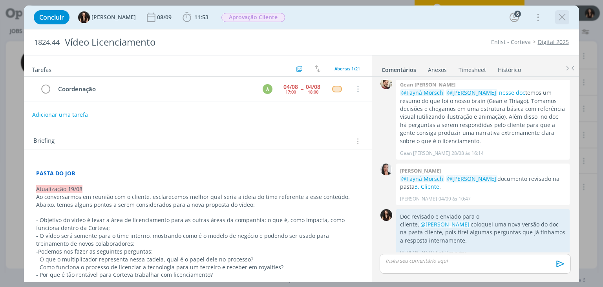
click at [563, 19] on icon "dialog" at bounding box center [562, 17] width 12 height 12
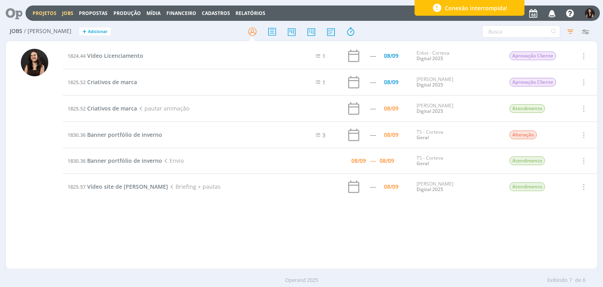
click at [37, 13] on link "Projetos" at bounding box center [45, 13] width 24 height 7
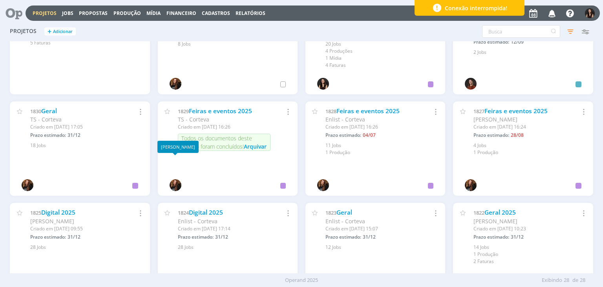
scroll to position [374, 0]
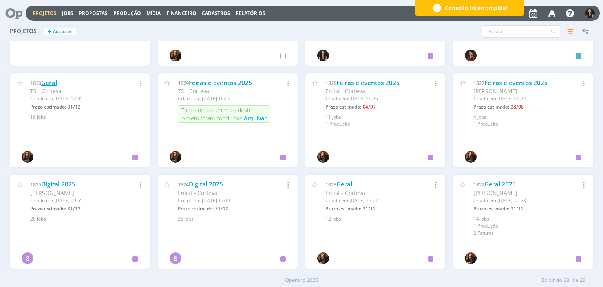
click at [56, 80] on link "Geral" at bounding box center [49, 83] width 16 height 8
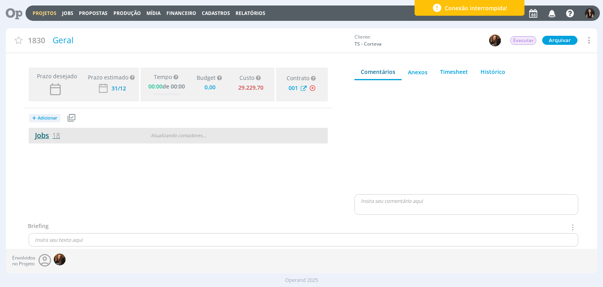
click at [40, 132] on link "Jobs 18" at bounding box center [44, 134] width 31 height 9
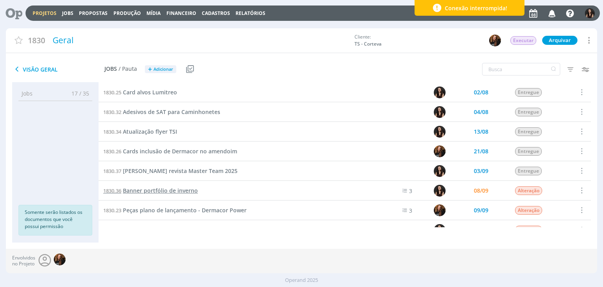
scroll to position [209, 0]
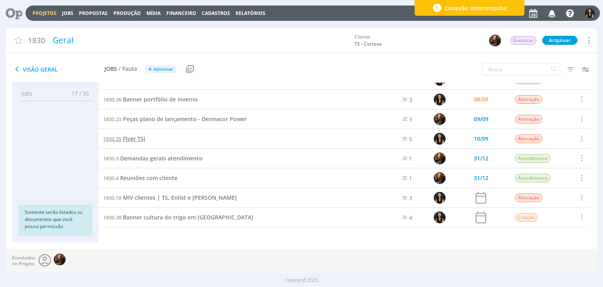
click at [139, 139] on span "Flyer TSI" at bounding box center [134, 138] width 22 height 7
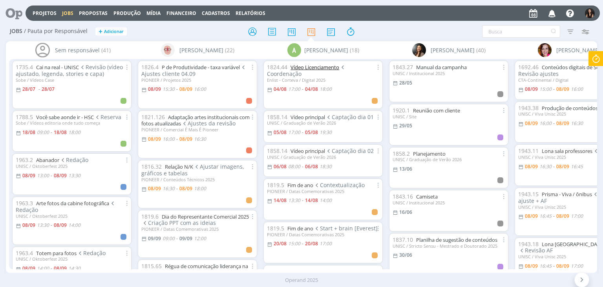
click at [309, 68] on link "Vídeo Licenciamento" at bounding box center [315, 67] width 49 height 7
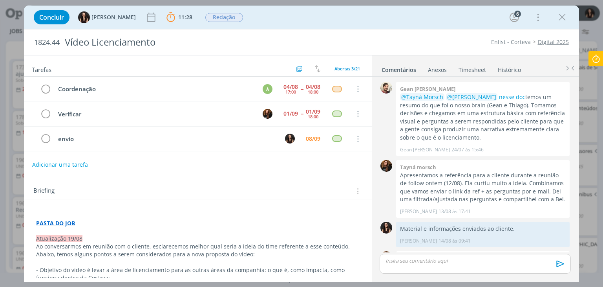
scroll to position [195, 0]
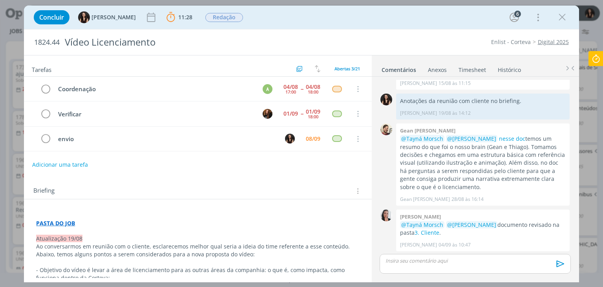
click at [476, 69] on link "Timesheet" at bounding box center [472, 67] width 28 height 11
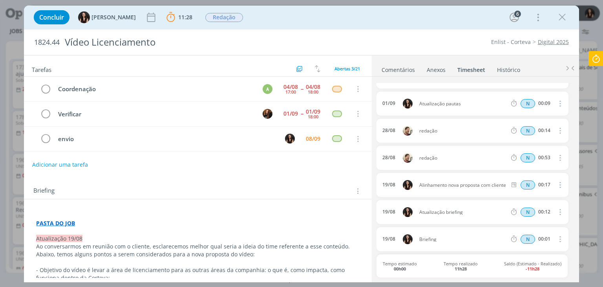
scroll to position [0, 0]
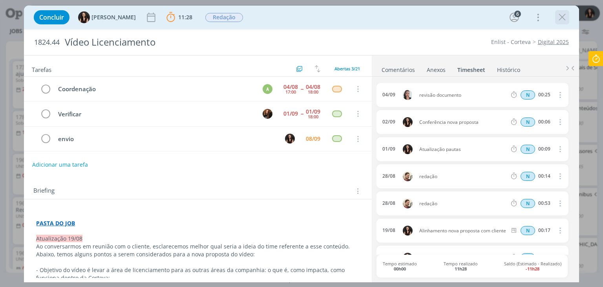
click at [563, 20] on icon "dialog" at bounding box center [562, 17] width 12 height 12
